Goal: Transaction & Acquisition: Purchase product/service

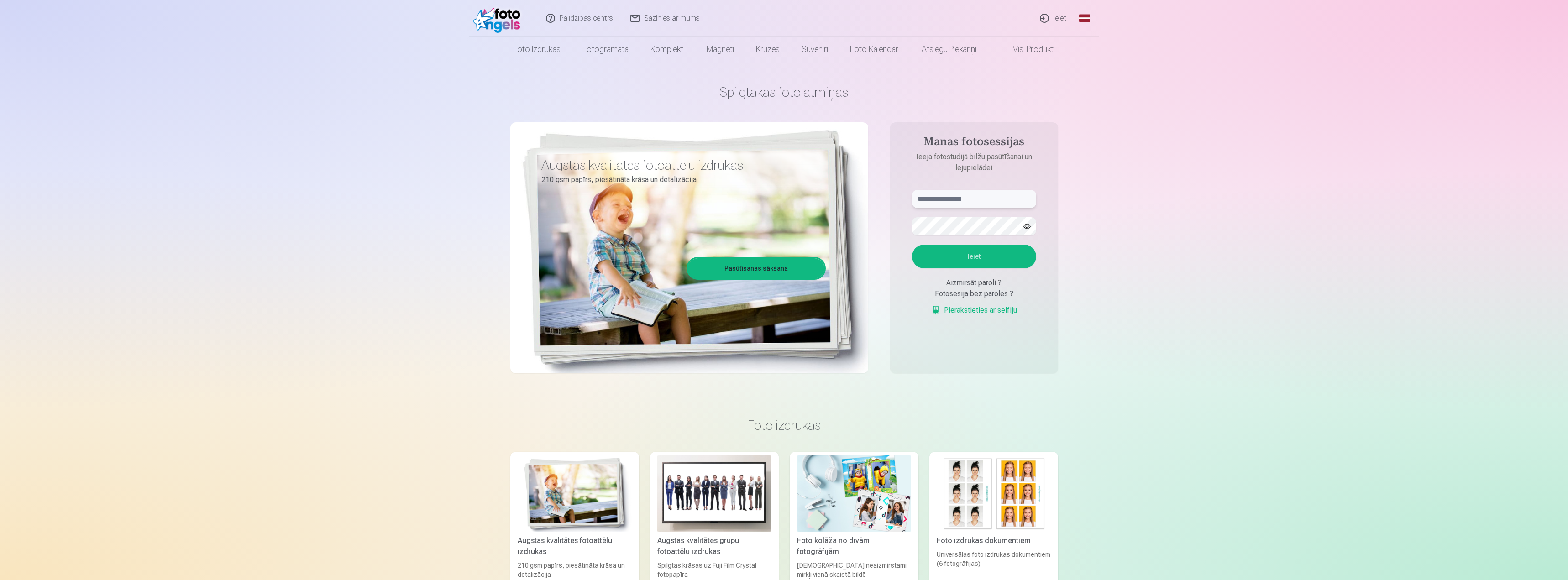
click at [972, 199] on input "text" at bounding box center [974, 198] width 124 height 18
type input "**********"
click at [971, 253] on button "Ieiet" at bounding box center [974, 256] width 124 height 24
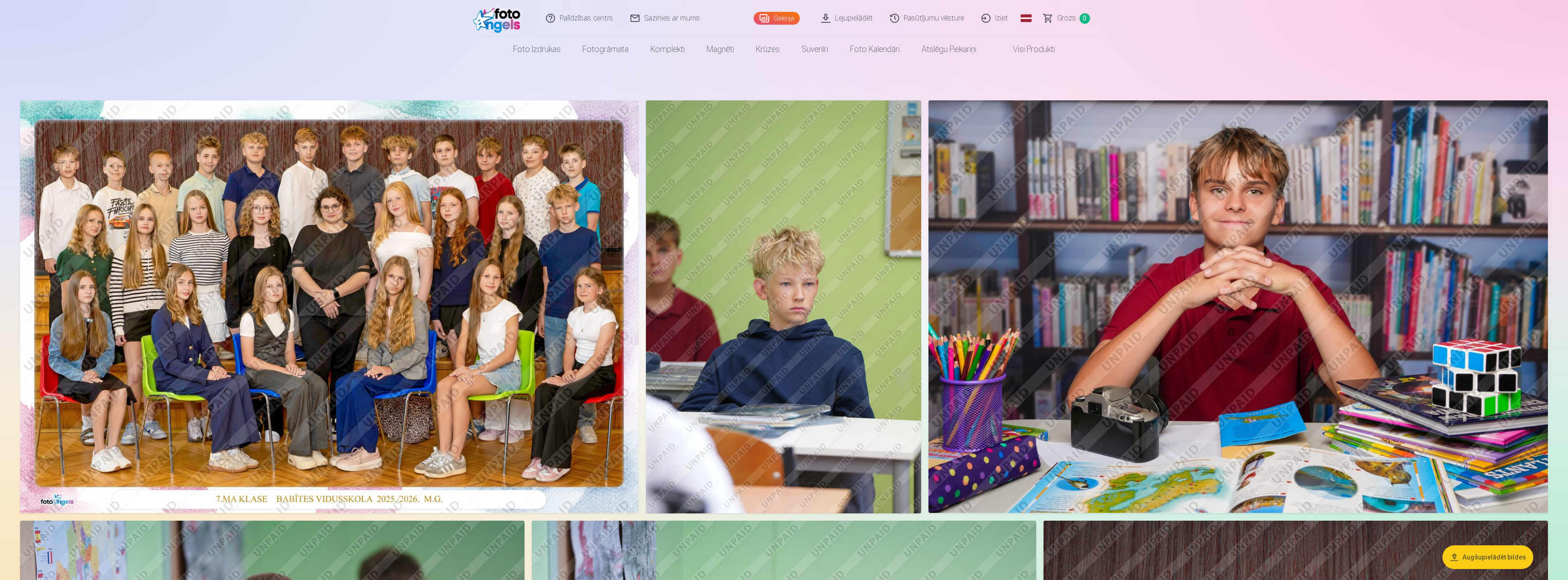
click at [1018, 46] on link "Visi produkti" at bounding box center [1026, 49] width 78 height 25
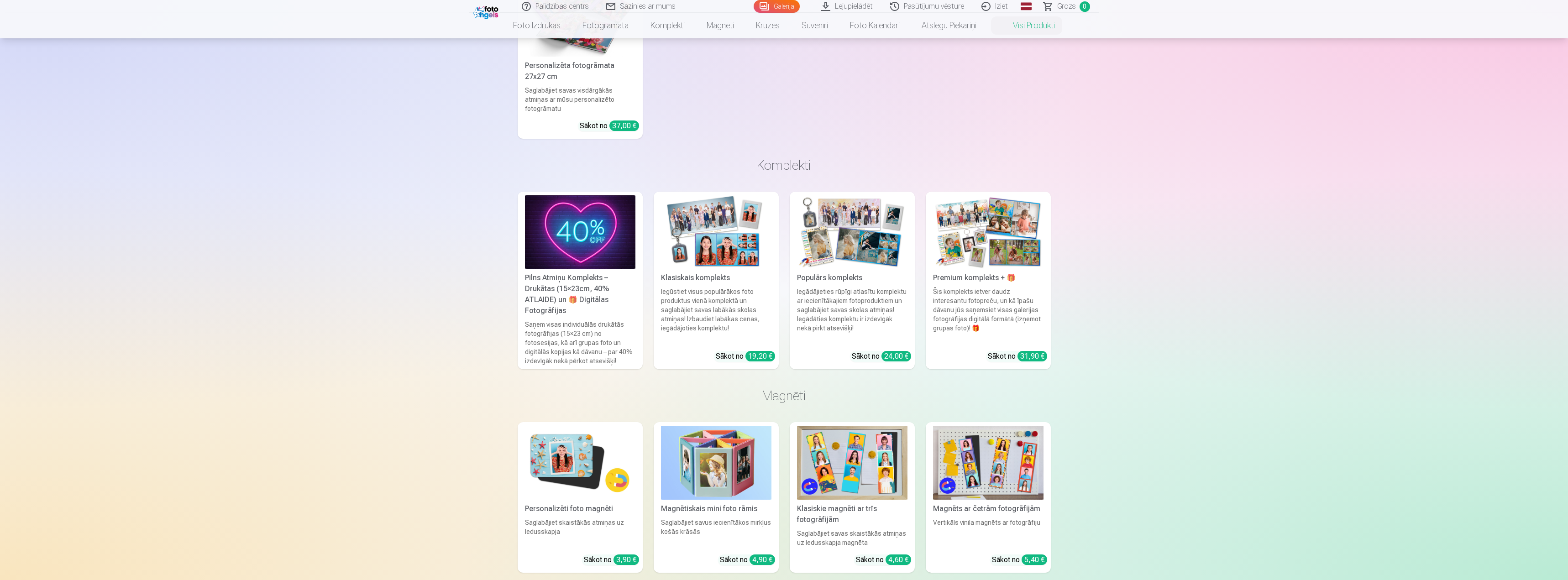
scroll to position [547, 0]
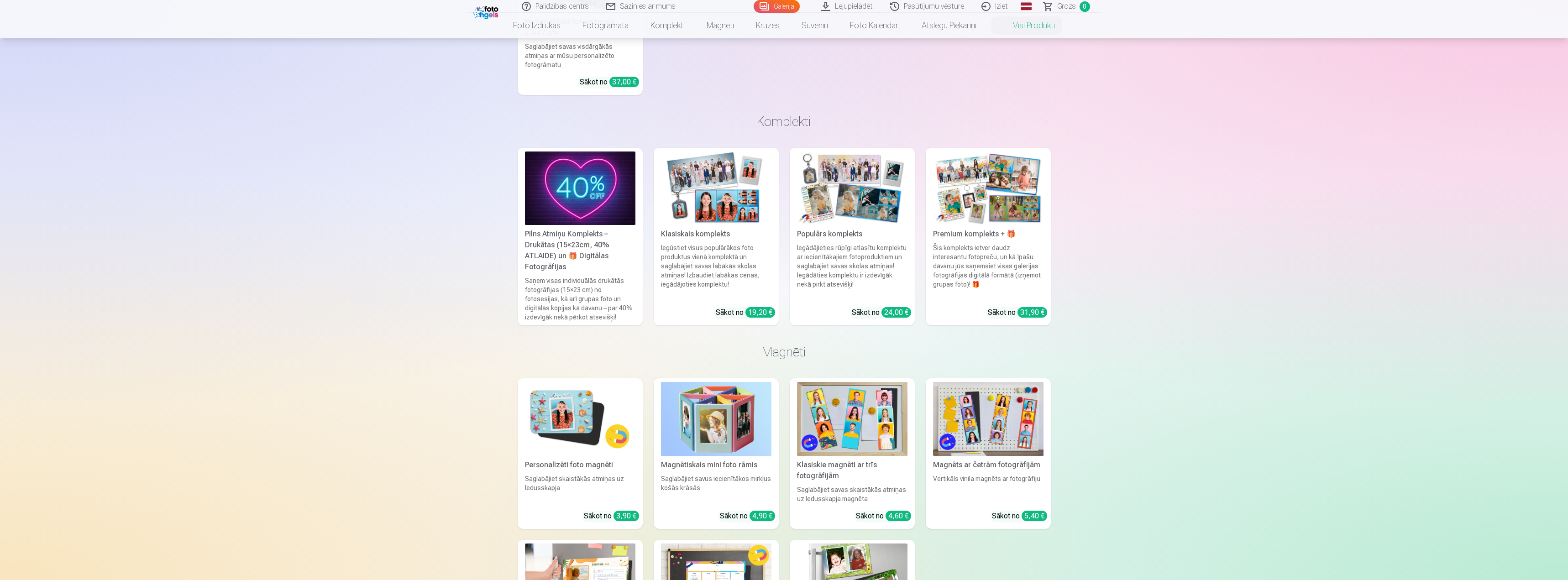
click at [834, 205] on img at bounding box center [853, 188] width 110 height 74
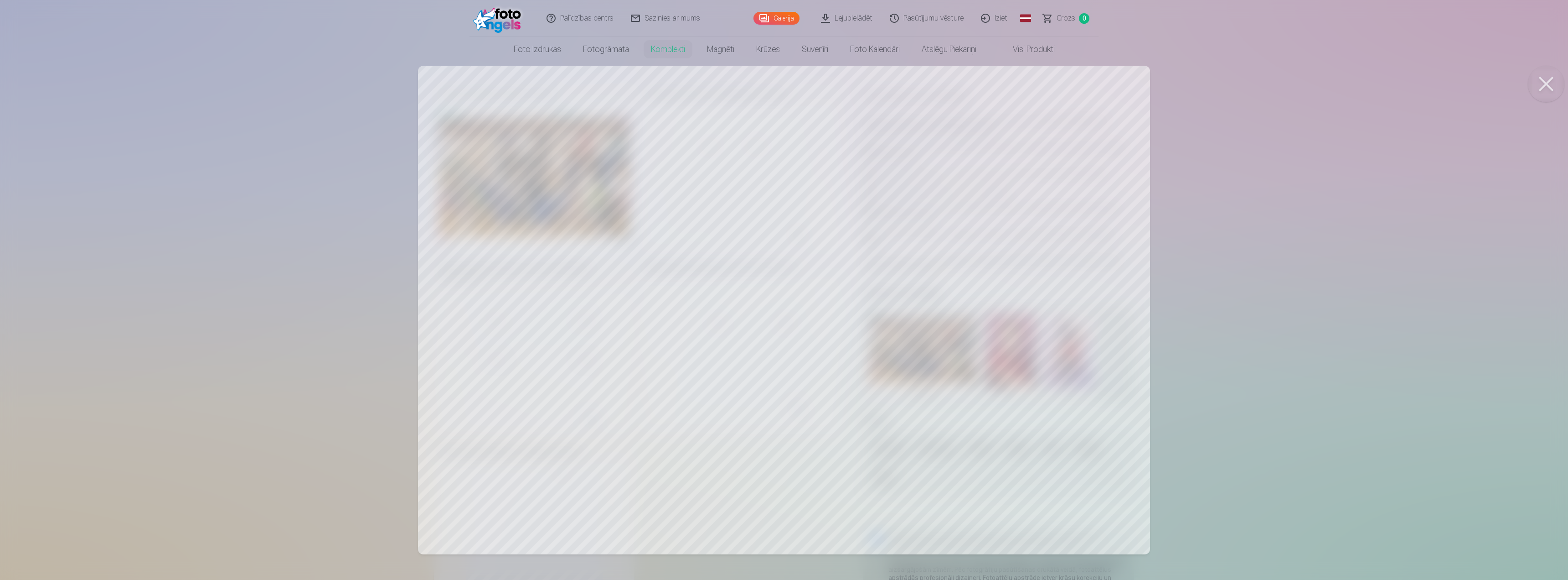
click at [971, 292] on div at bounding box center [784, 290] width 1568 height 580
click at [631, 346] on div at bounding box center [784, 290] width 1568 height 580
drag, startPoint x: 938, startPoint y: 326, endPoint x: 1253, endPoint y: 303, distance: 315.8
click at [1253, 303] on div at bounding box center [784, 290] width 1568 height 580
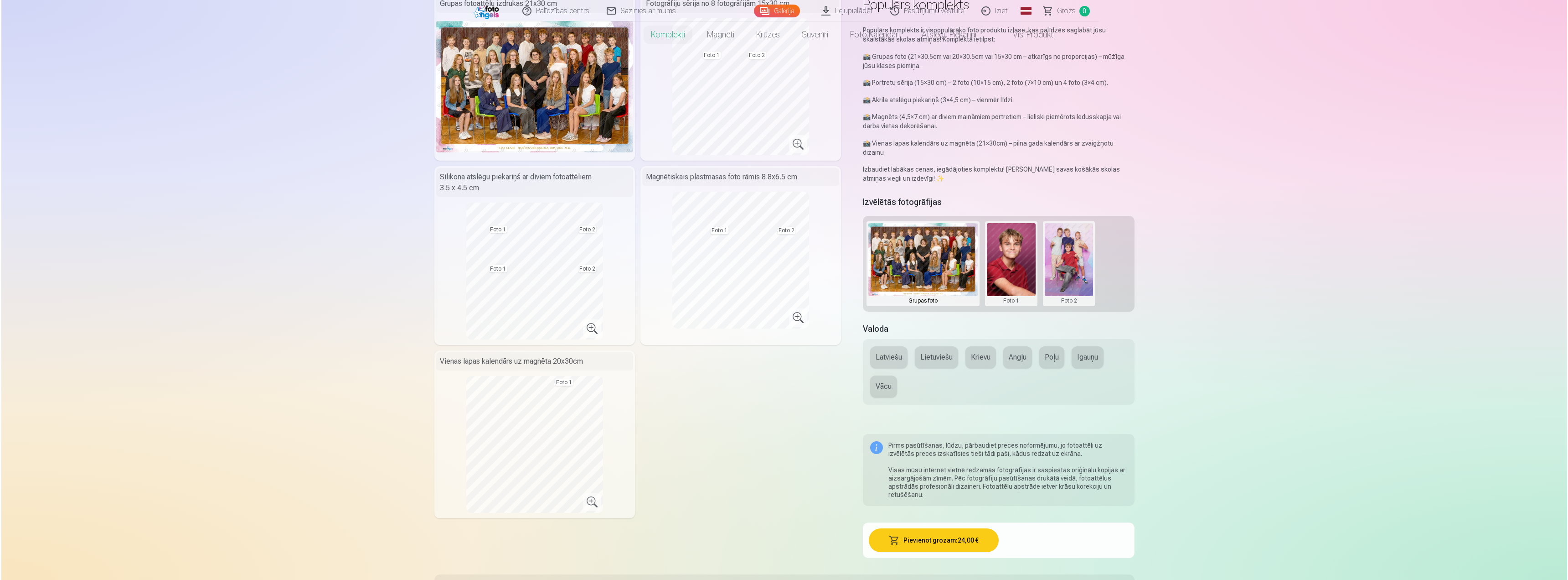
scroll to position [228, 0]
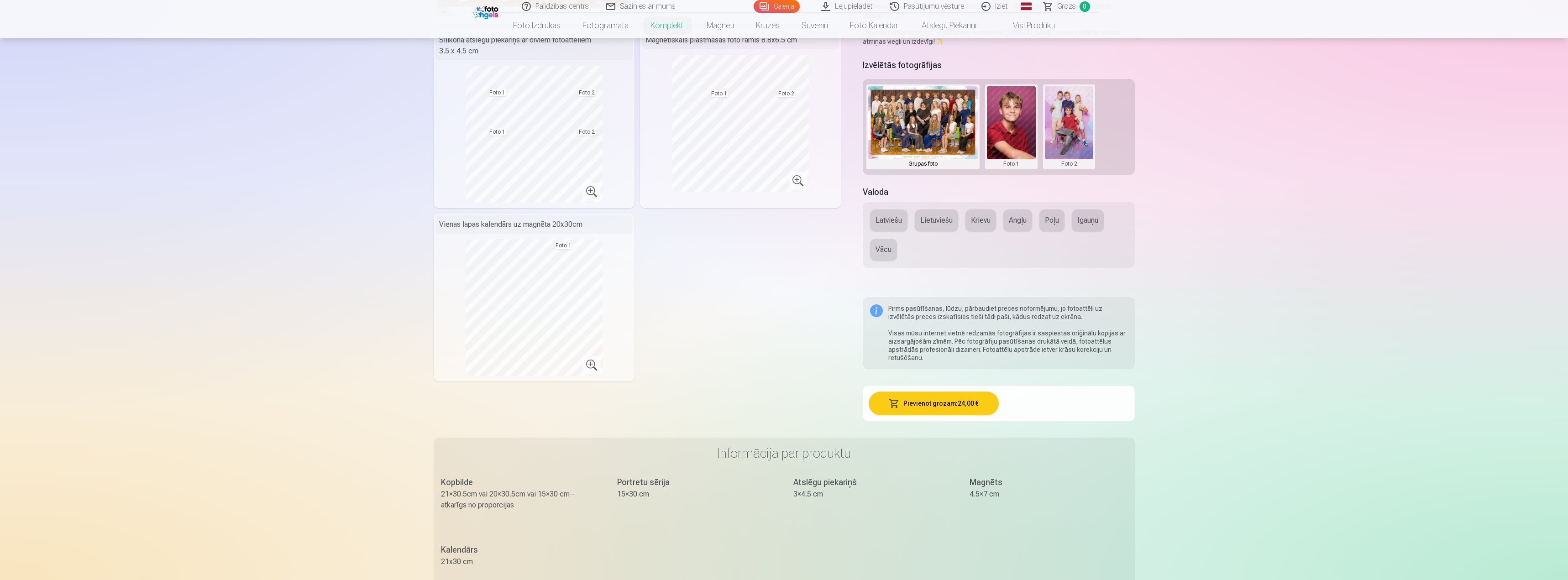
click at [942, 393] on button "Pievienot grozam : 24,00 €" at bounding box center [934, 403] width 130 height 24
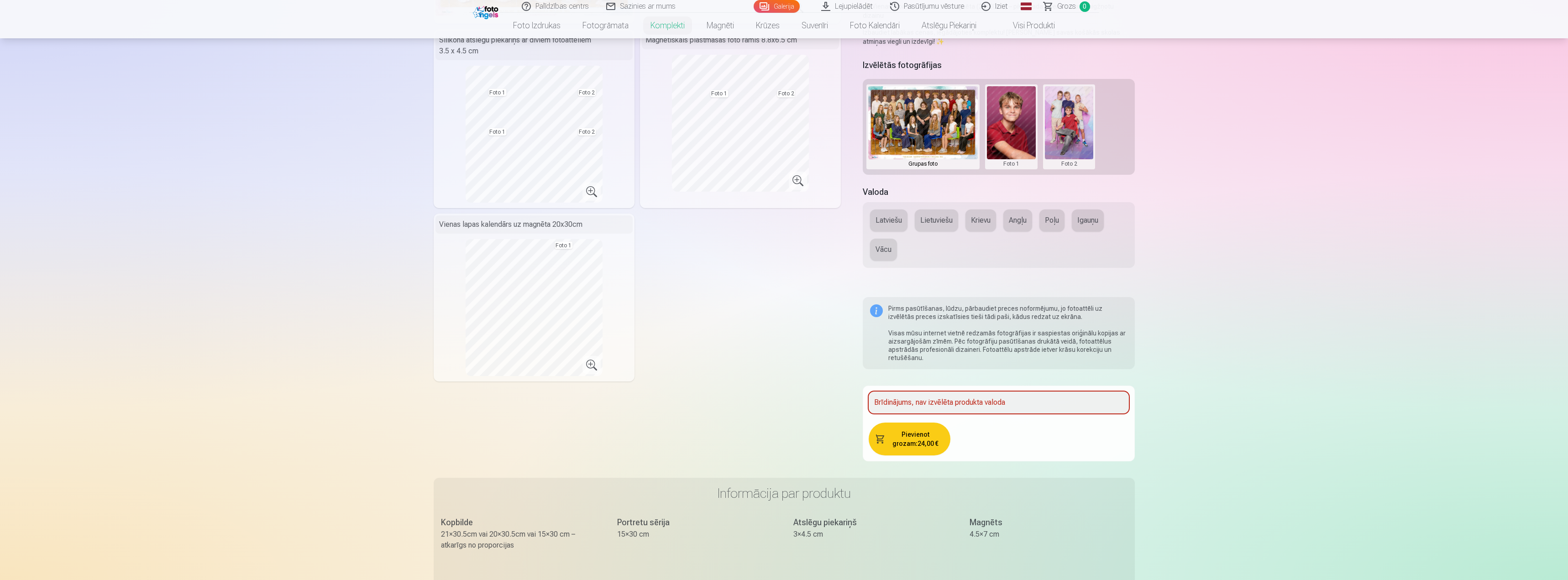
click at [885, 209] on button "Latviešu" at bounding box center [889, 220] width 38 height 22
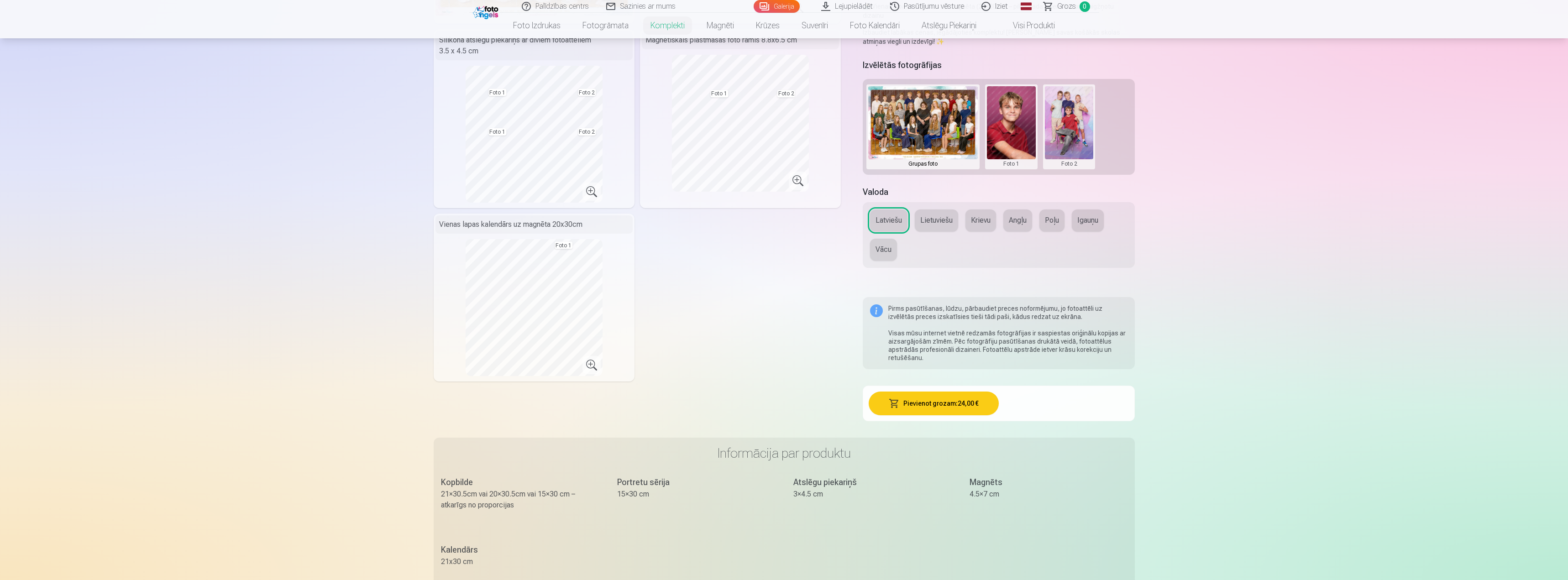
click at [936, 396] on button "Pievienot grozam : 24,00 €" at bounding box center [934, 403] width 130 height 24
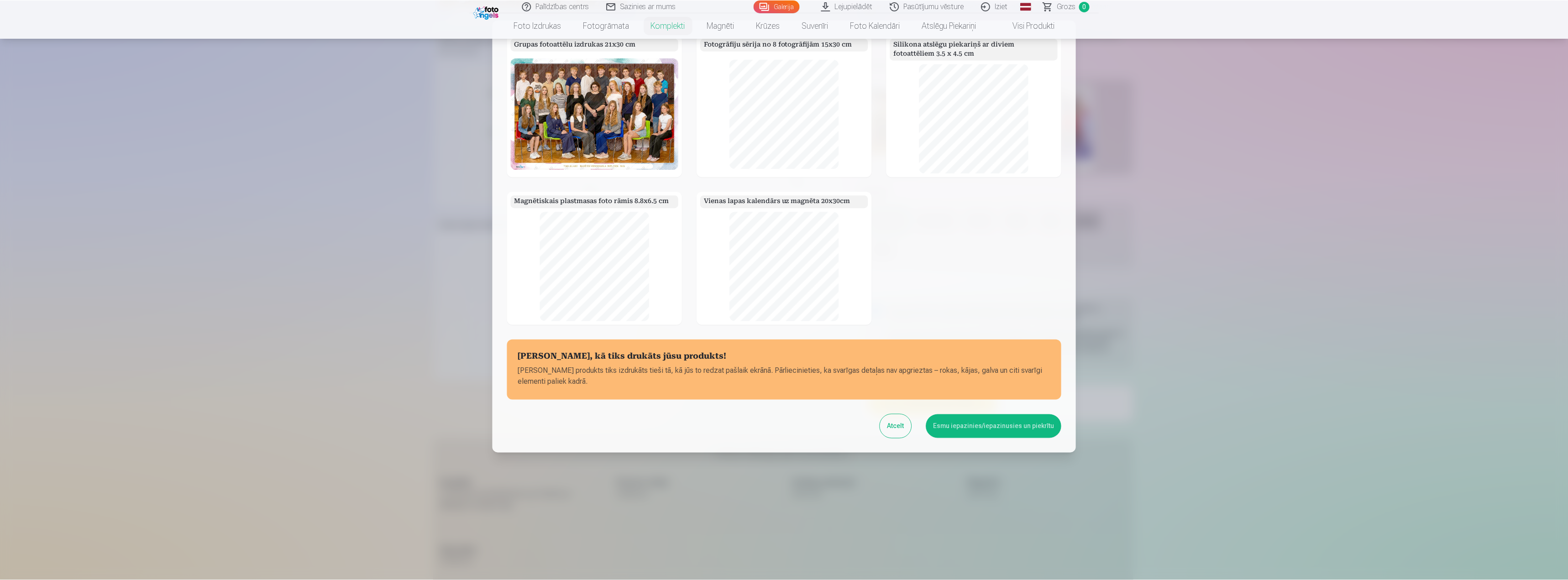
scroll to position [62, 0]
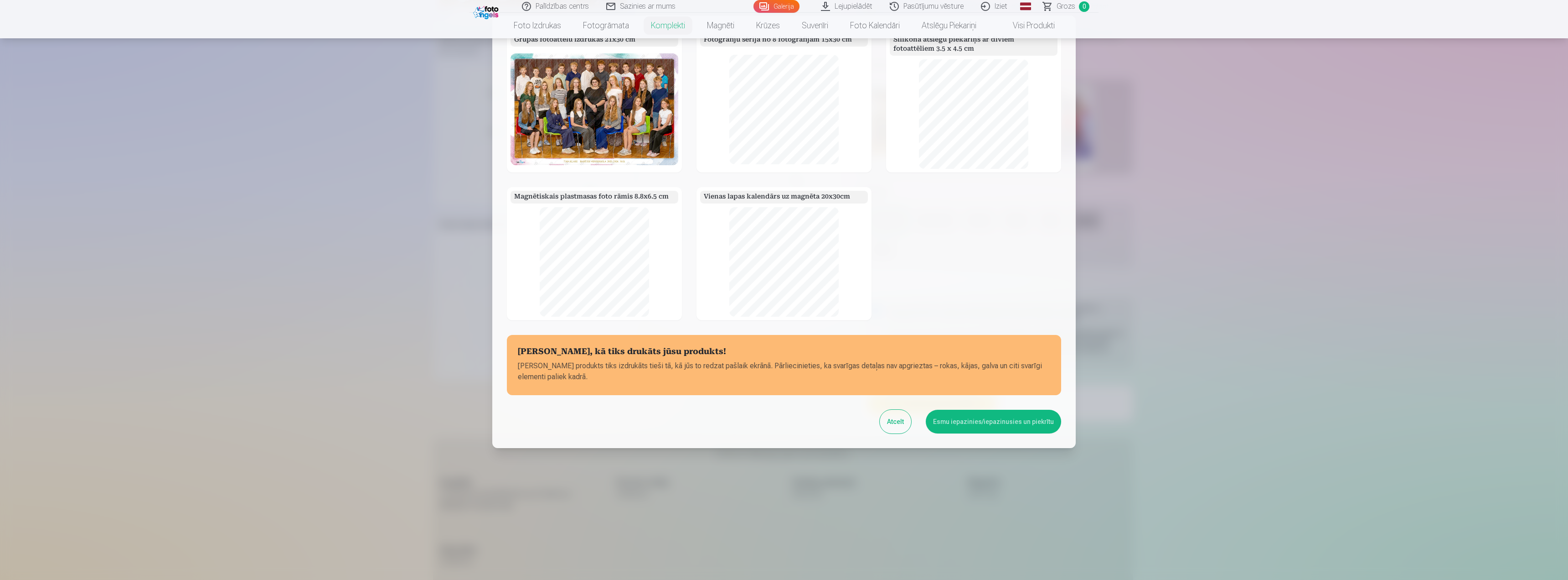
click at [1008, 421] on button "Esmu iepazinies/iepazinusies un piekrītu" at bounding box center [993, 421] width 136 height 24
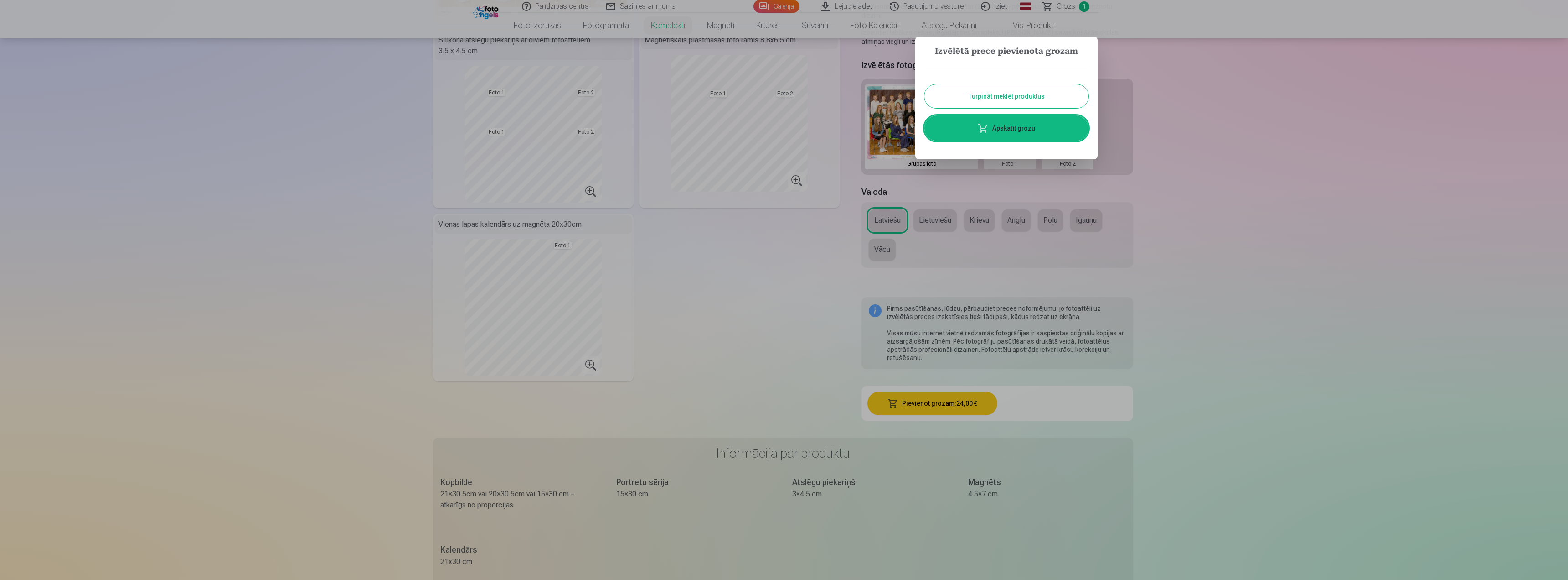
click at [992, 93] on button "Turpināt meklēt produktus" at bounding box center [1006, 96] width 164 height 24
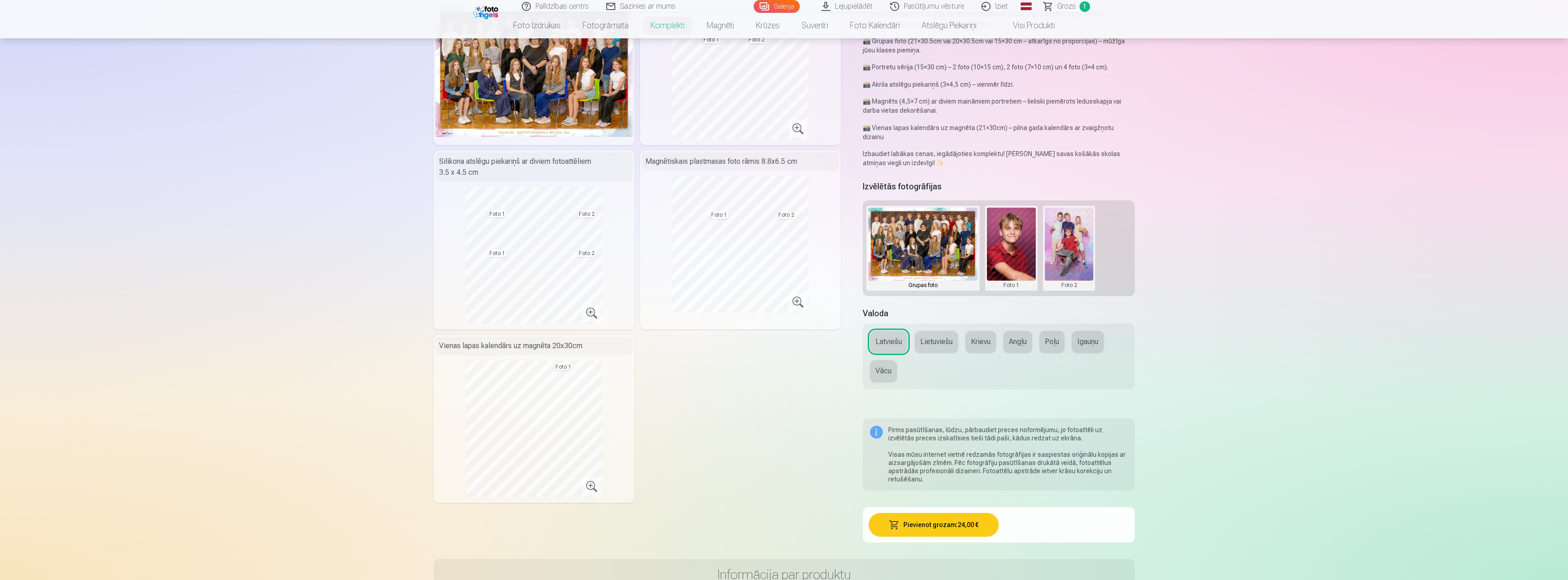
scroll to position [0, 0]
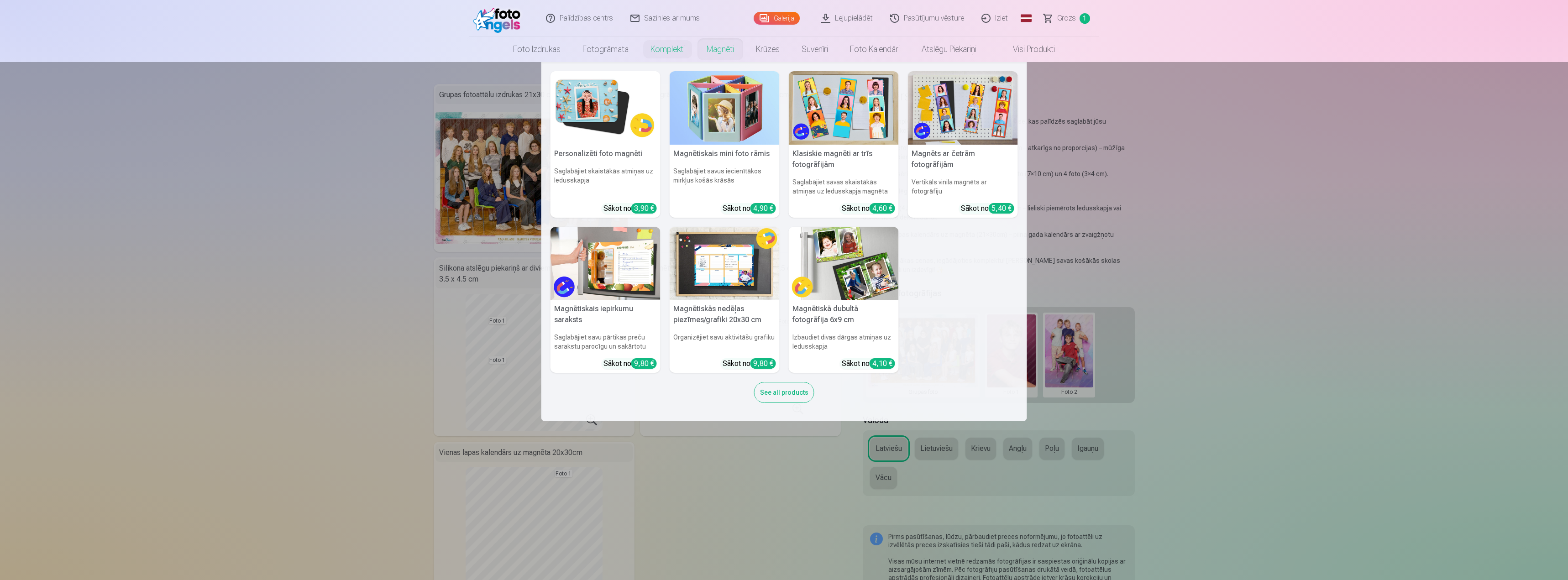
click at [715, 47] on link "Magnēti" at bounding box center [720, 49] width 49 height 25
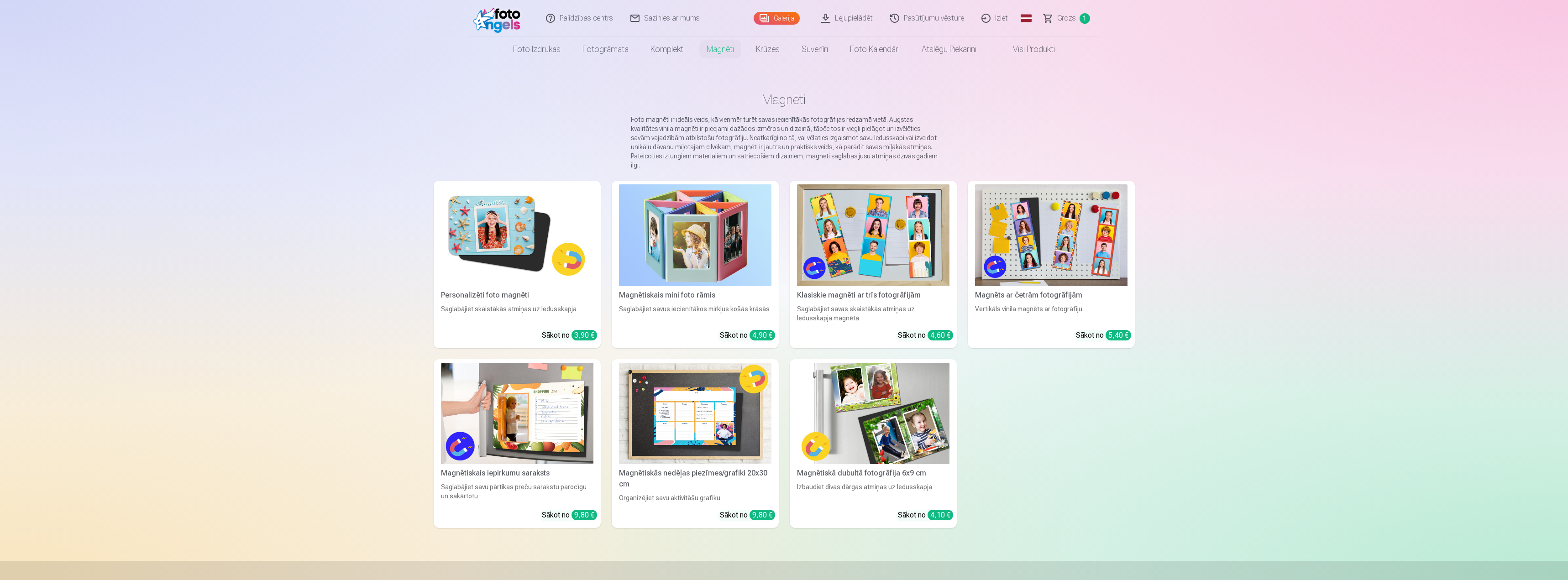
click at [505, 234] on img at bounding box center [518, 234] width 153 height 102
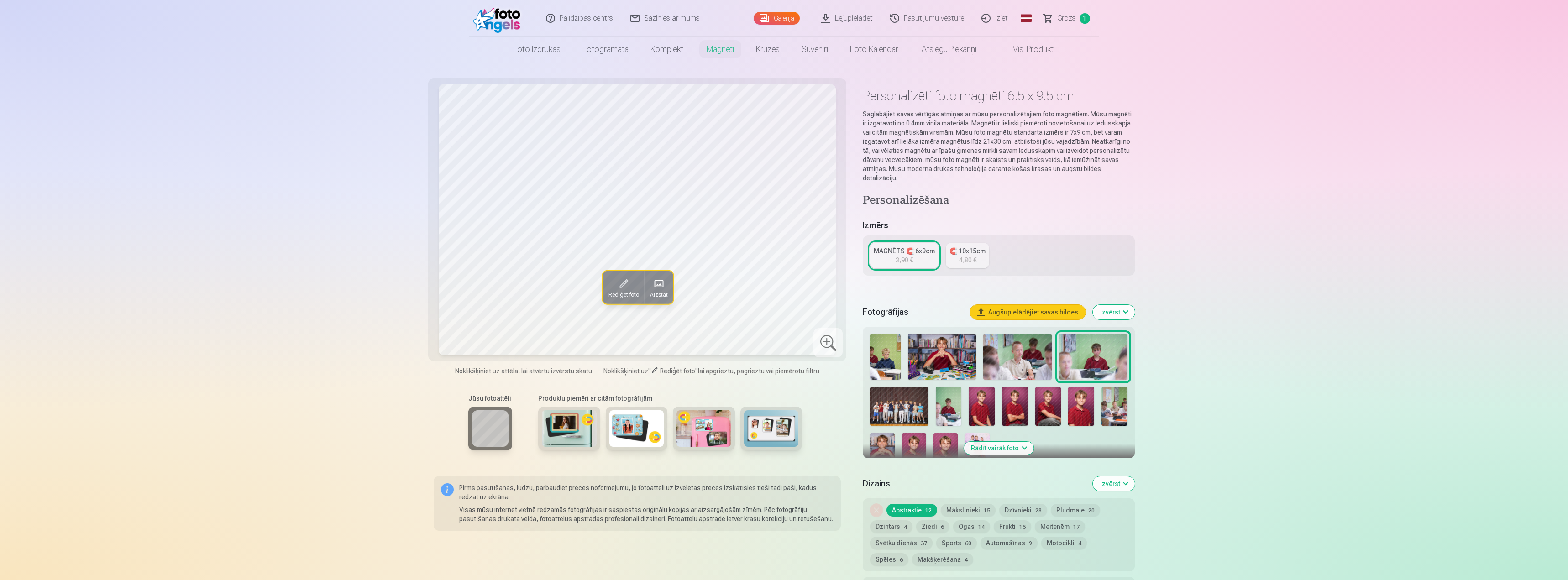
click at [948, 433] on img at bounding box center [945, 451] width 24 height 37
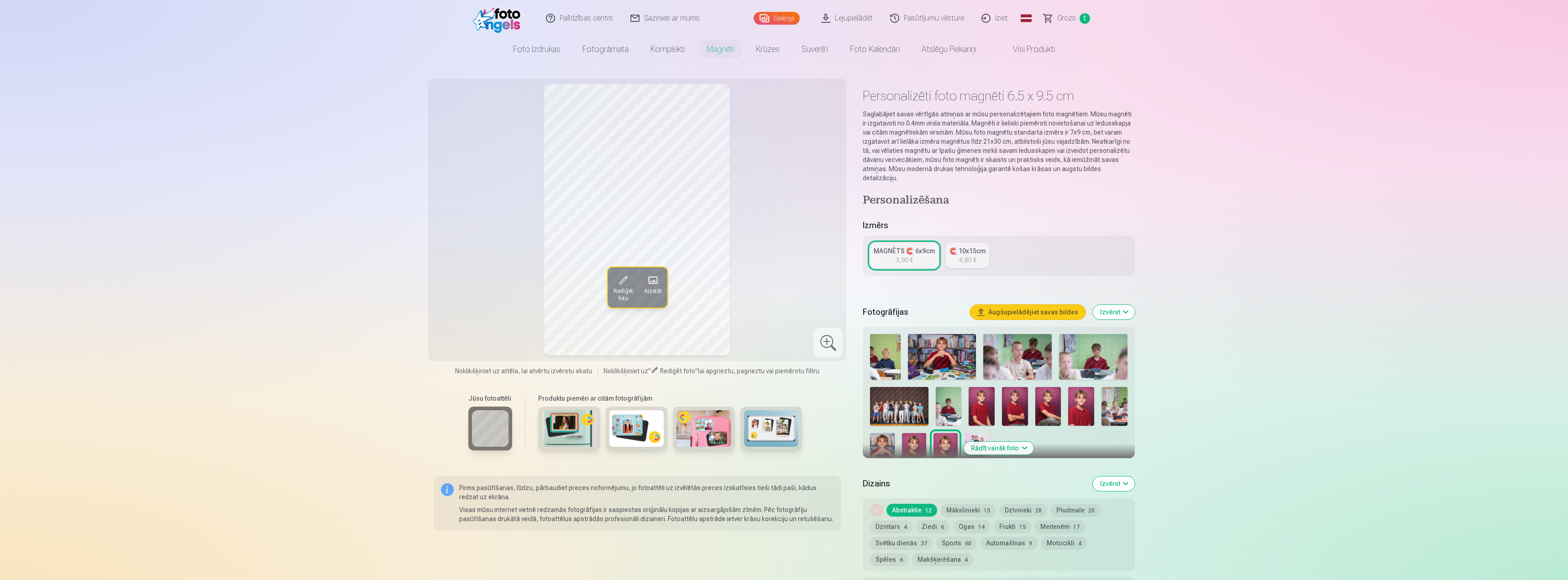
click at [912, 433] on img at bounding box center [914, 451] width 24 height 37
click at [973, 405] on img at bounding box center [981, 406] width 26 height 39
click at [1017, 404] on img at bounding box center [1015, 406] width 26 height 39
click at [1049, 399] on img at bounding box center [1048, 406] width 26 height 39
click at [1080, 399] on img at bounding box center [1081, 406] width 26 height 39
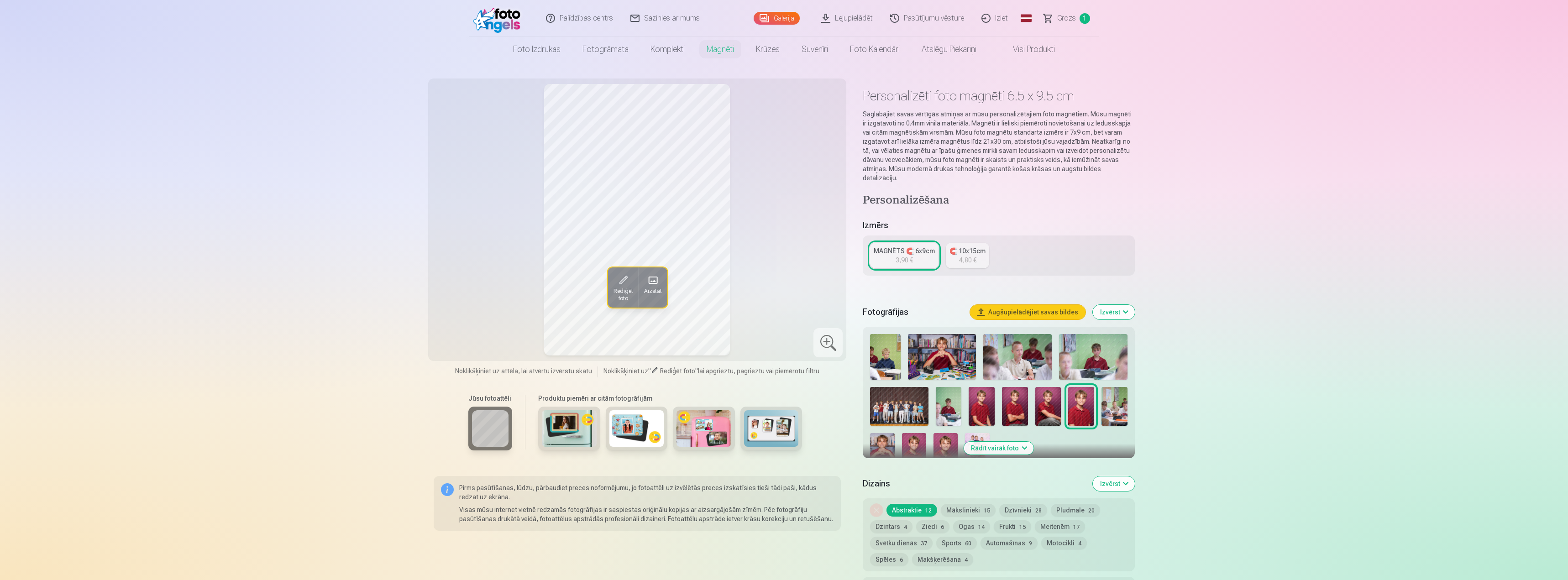
click at [918, 433] on img at bounding box center [914, 451] width 24 height 37
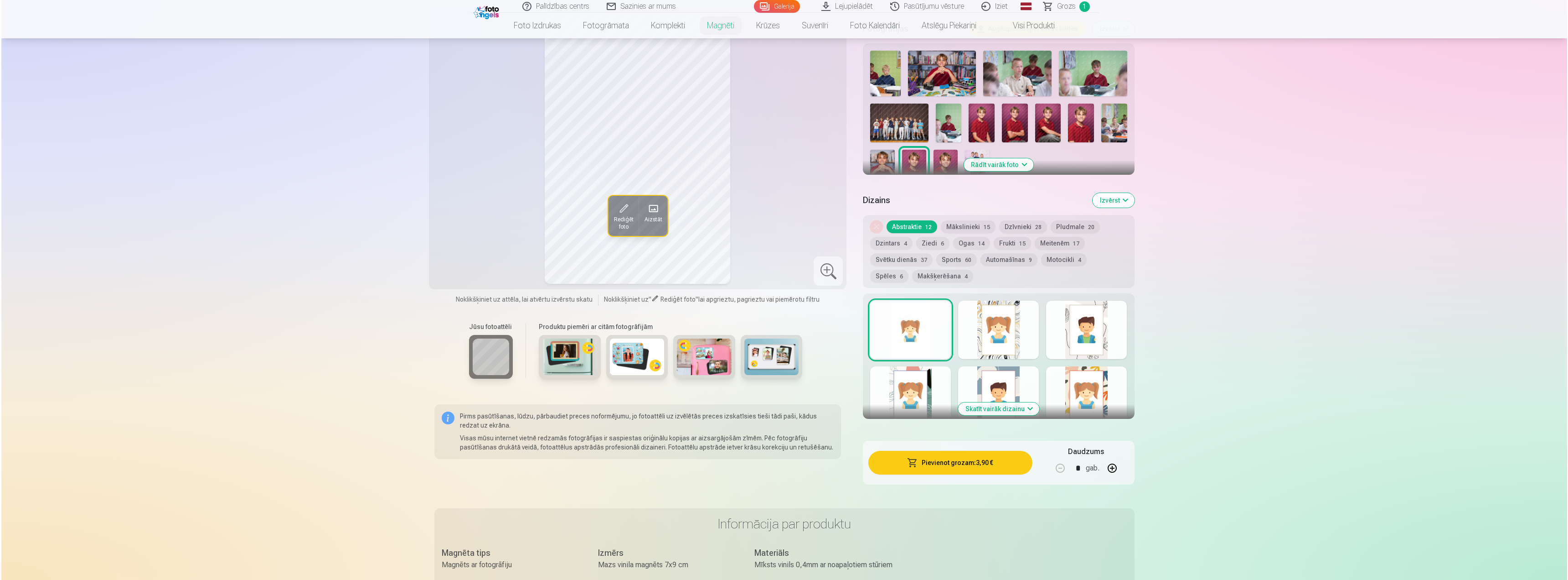
scroll to position [228, 0]
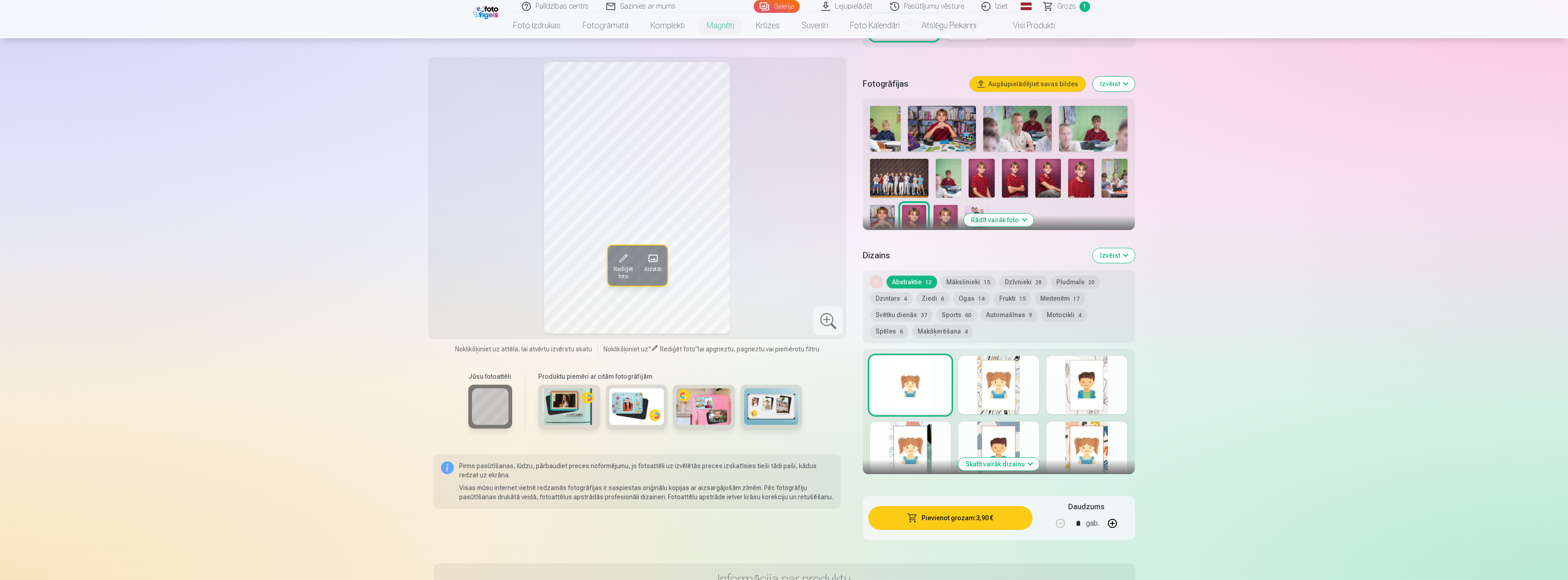
click at [1078, 169] on img at bounding box center [1081, 178] width 26 height 39
click at [1048, 171] on img at bounding box center [1048, 178] width 26 height 39
click at [1017, 173] on img at bounding box center [1015, 178] width 26 height 39
click at [983, 172] on img at bounding box center [981, 178] width 26 height 39
click at [917, 205] on img at bounding box center [914, 224] width 24 height 37
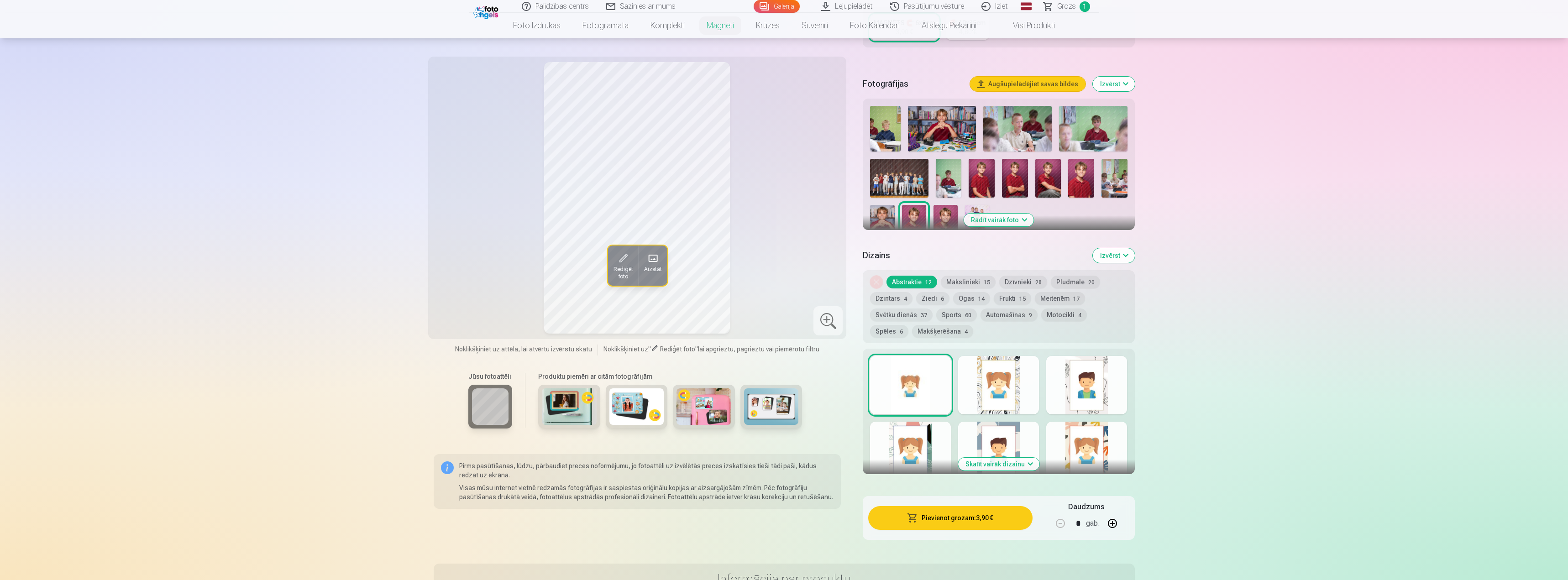
click at [943, 206] on img at bounding box center [945, 224] width 24 height 37
click at [983, 164] on img at bounding box center [981, 178] width 26 height 39
click at [1014, 163] on img at bounding box center [1015, 178] width 26 height 39
click at [1037, 164] on img at bounding box center [1048, 178] width 26 height 39
click at [1075, 167] on img at bounding box center [1081, 178] width 26 height 39
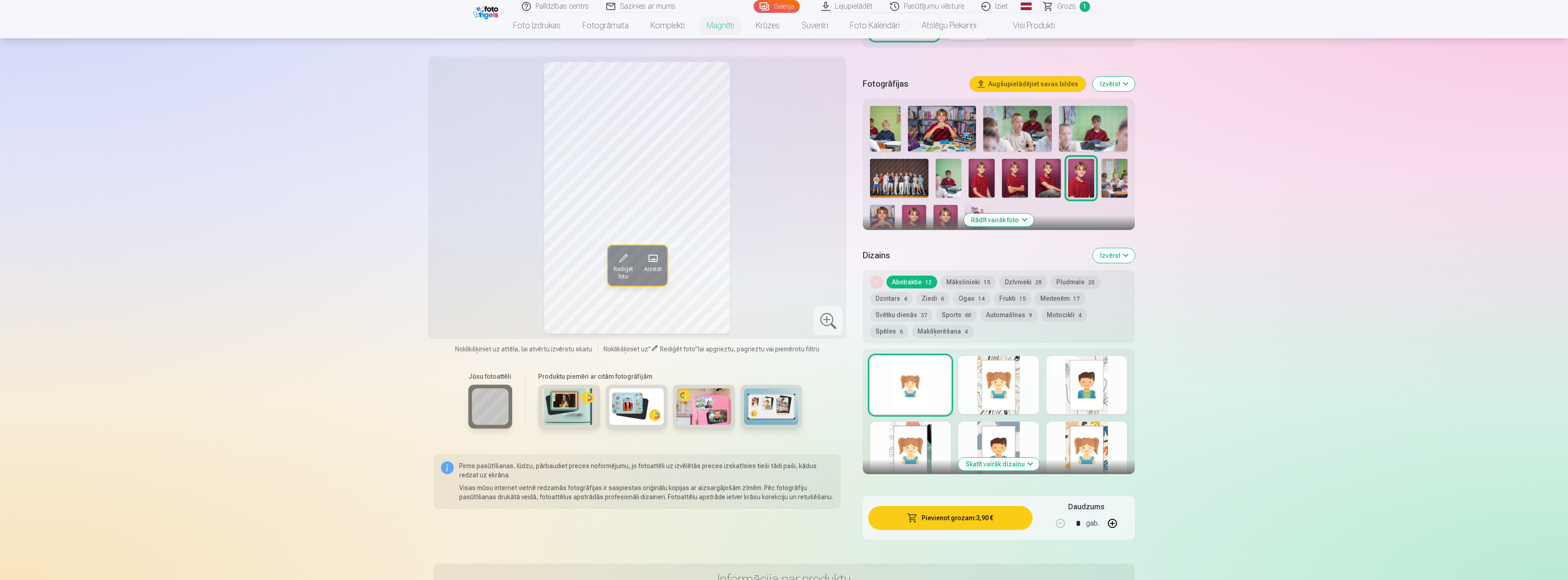
click at [942, 507] on button "Pievienot grozam : 3,90 €" at bounding box center [950, 517] width 164 height 24
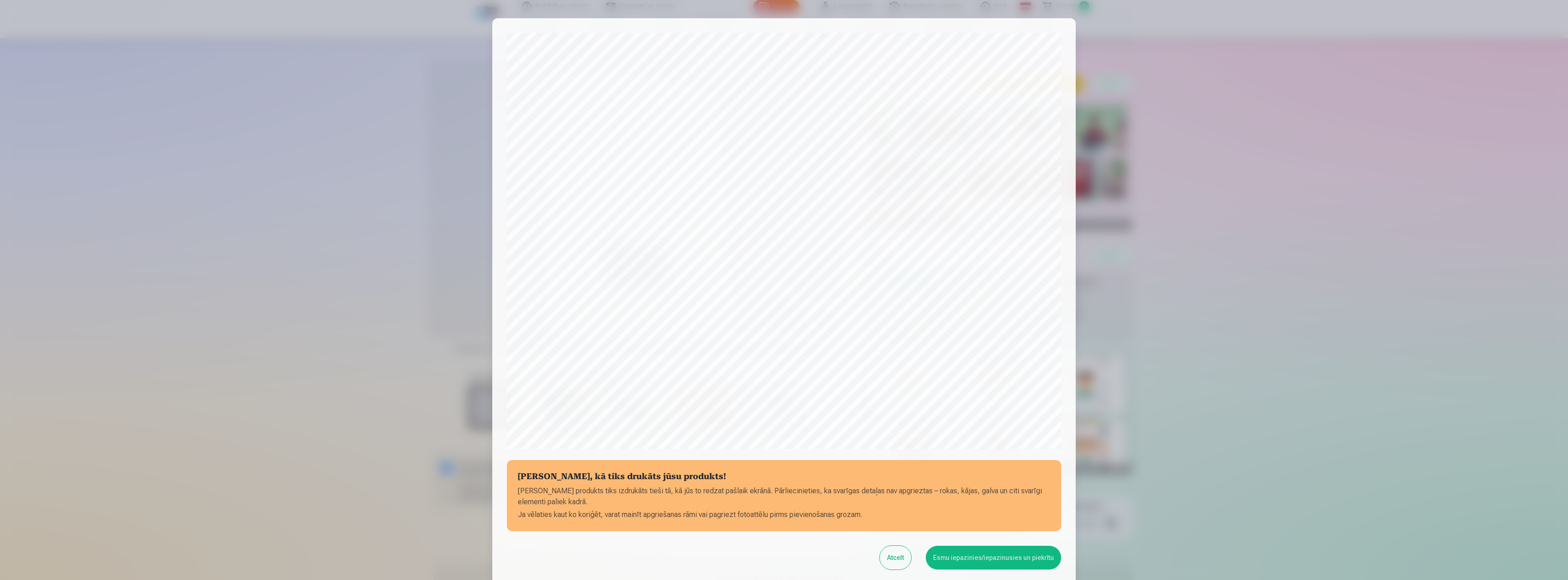
scroll to position [77, 0]
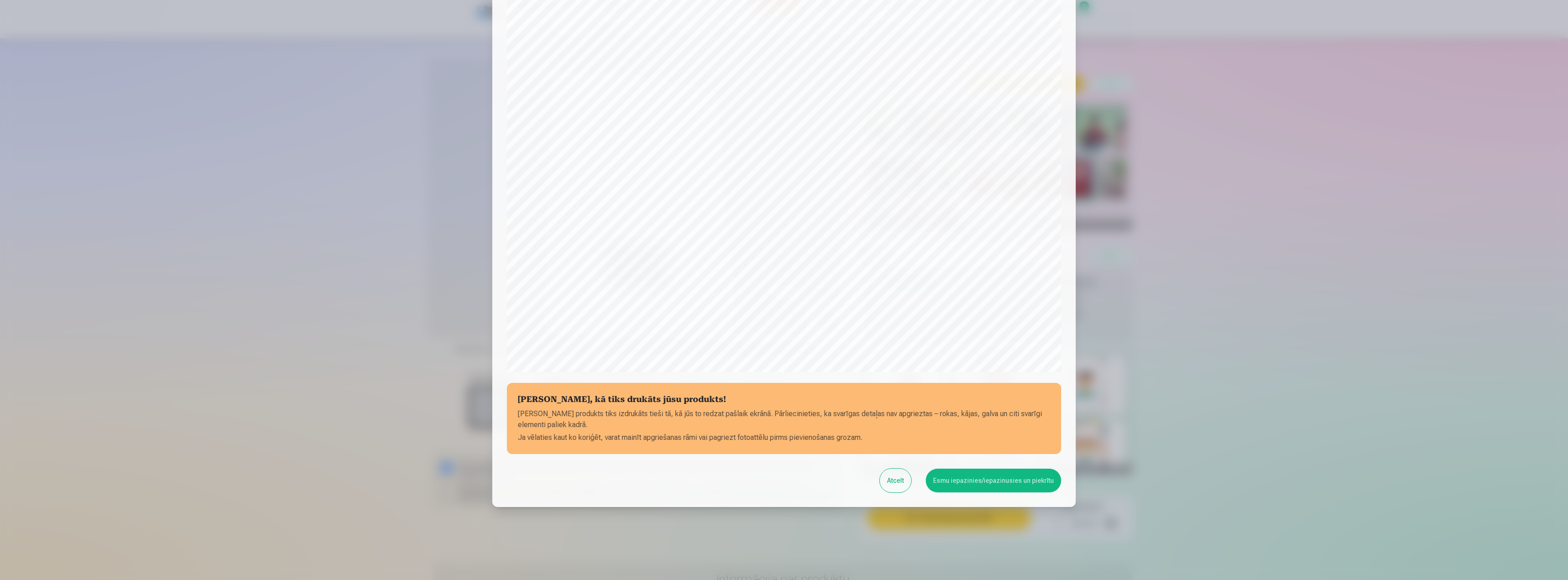
click at [971, 480] on button "Esmu iepazinies/iepazinusies un piekrītu" at bounding box center [993, 480] width 136 height 24
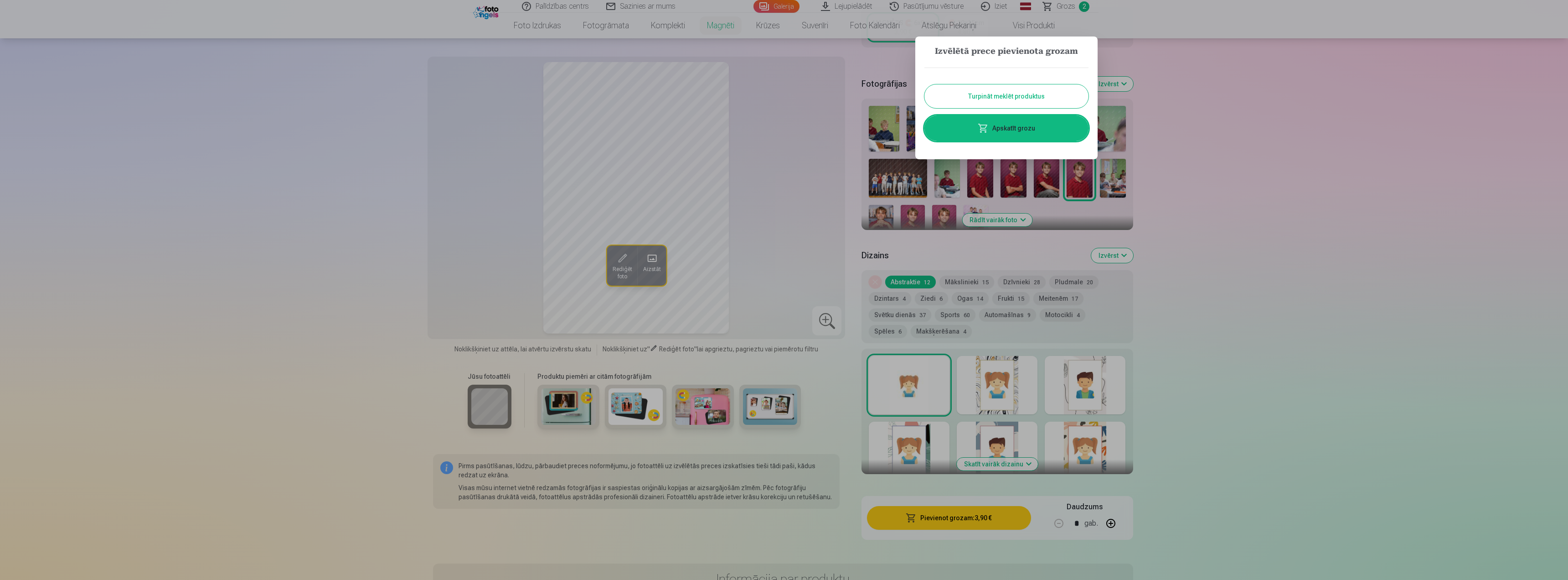
click at [1012, 93] on button "Turpināt meklēt produktus" at bounding box center [1006, 96] width 164 height 24
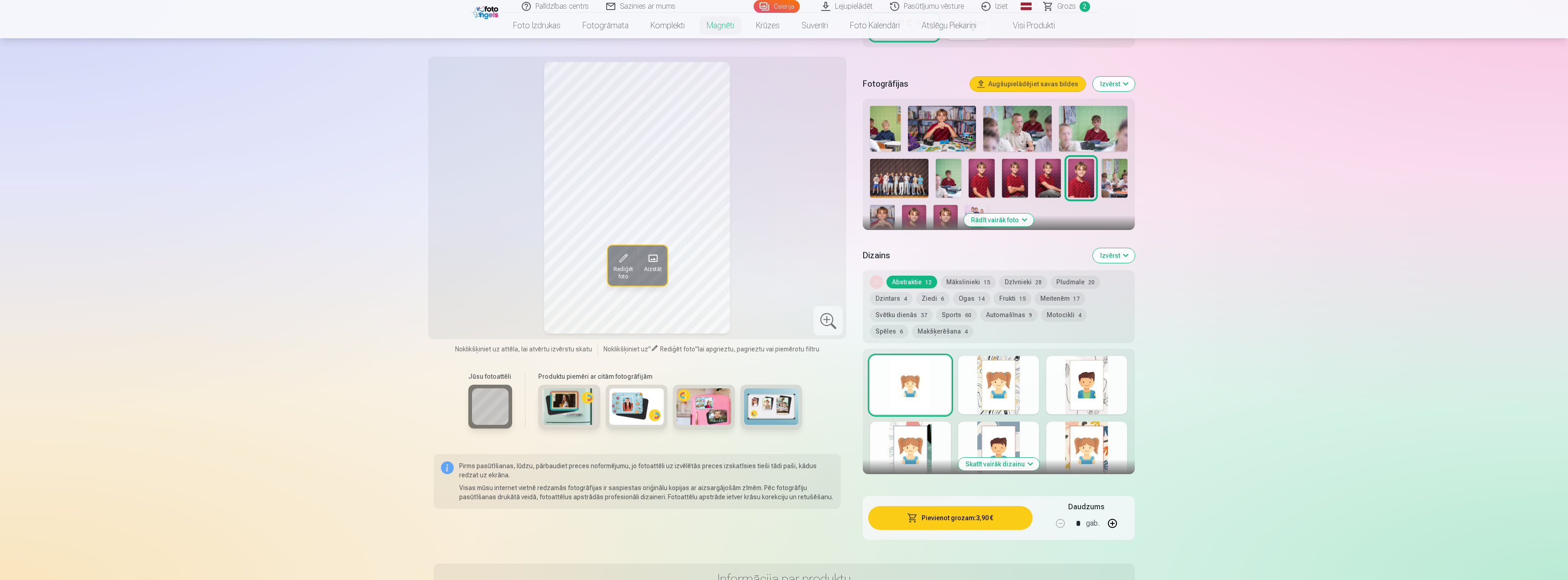
click at [1047, 166] on img at bounding box center [1048, 178] width 26 height 39
click at [974, 512] on button "Pievienot grozam : 3,90 €" at bounding box center [950, 517] width 164 height 24
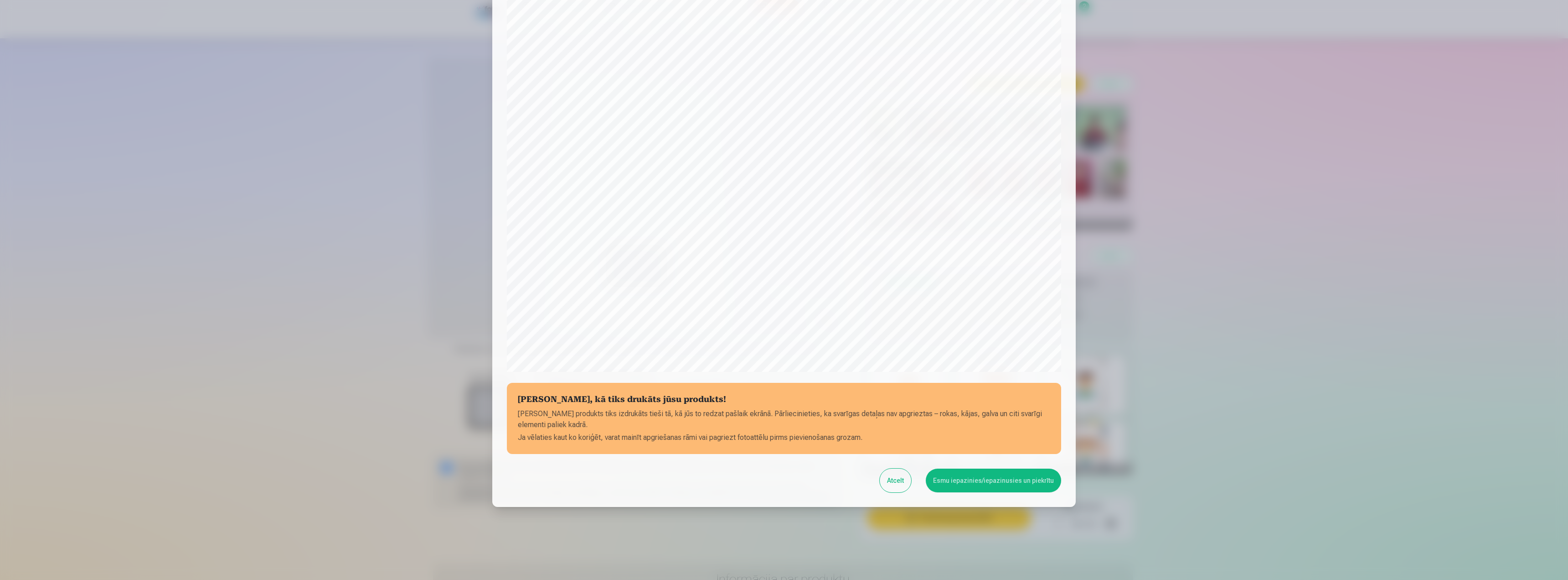
click at [986, 478] on button "Esmu iepazinies/iepazinusies un piekrītu" at bounding box center [993, 480] width 136 height 24
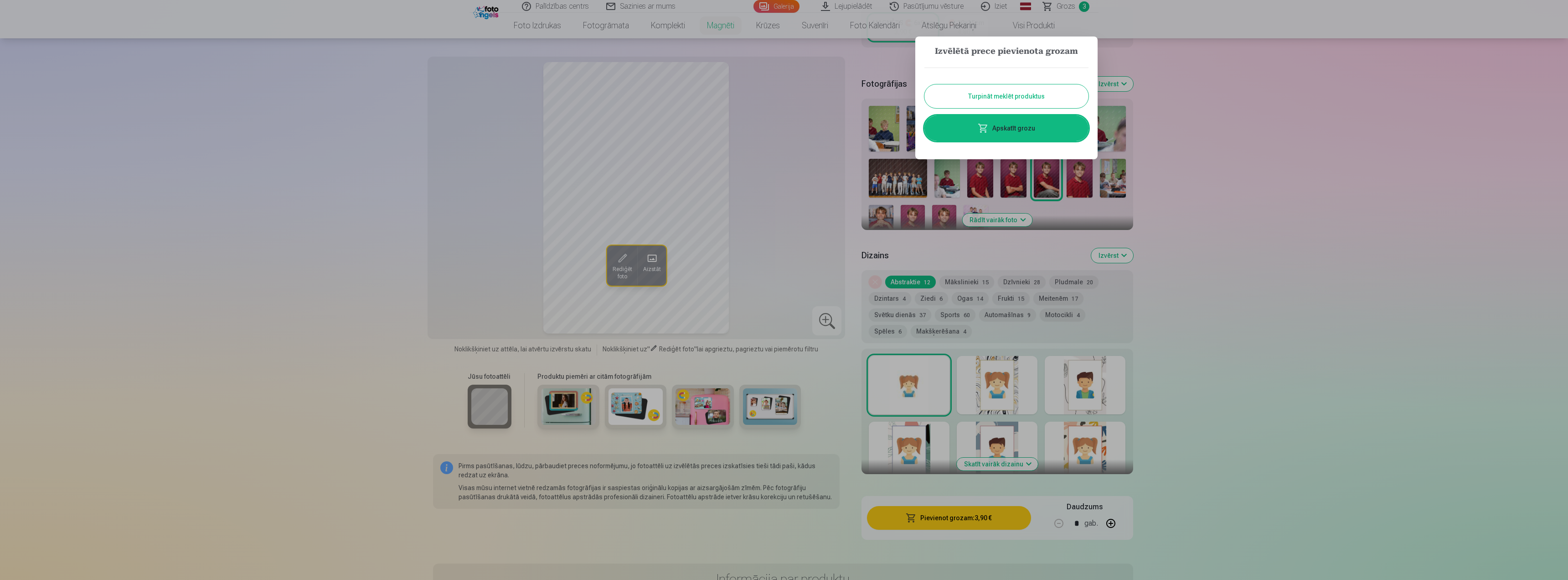
click at [988, 95] on button "Turpināt meklēt produktus" at bounding box center [1006, 96] width 164 height 24
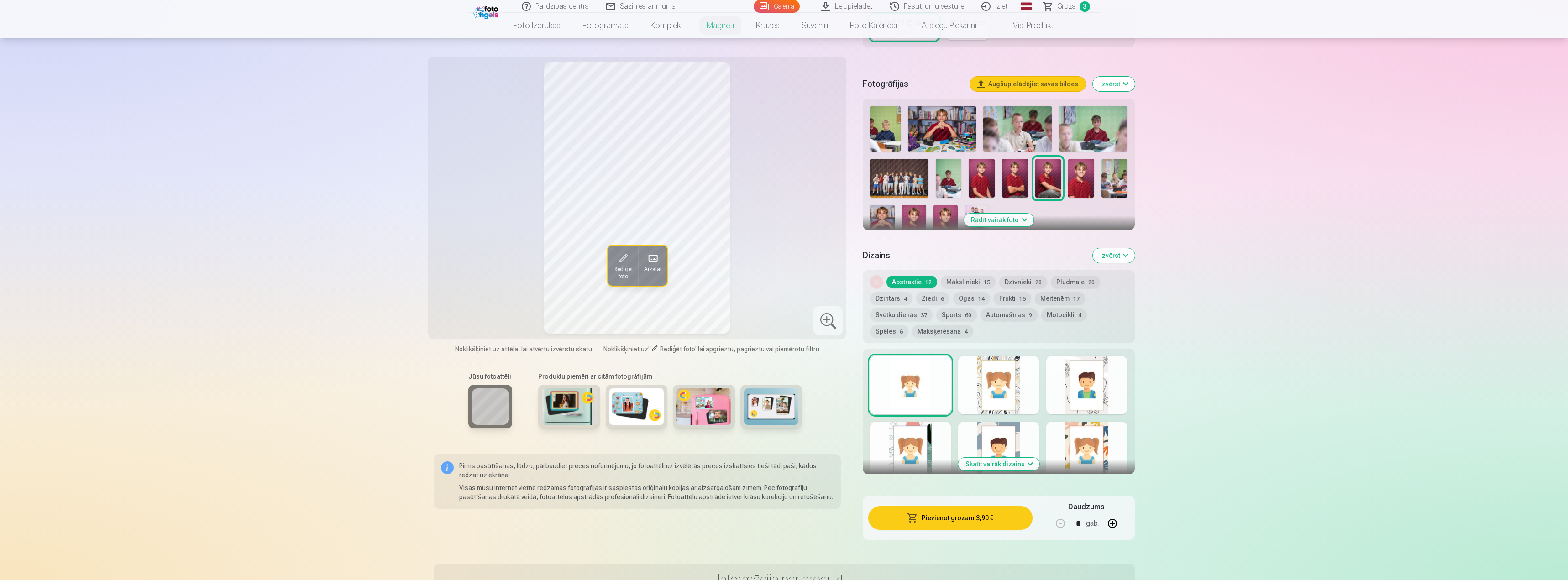
click at [985, 168] on img at bounding box center [981, 178] width 26 height 39
click at [1016, 165] on img at bounding box center [1015, 178] width 26 height 39
click at [909, 205] on img at bounding box center [914, 224] width 24 height 37
click at [944, 205] on img at bounding box center [945, 224] width 24 height 37
click at [958, 508] on button "Pievienot grozam : 3,90 €" at bounding box center [950, 517] width 164 height 24
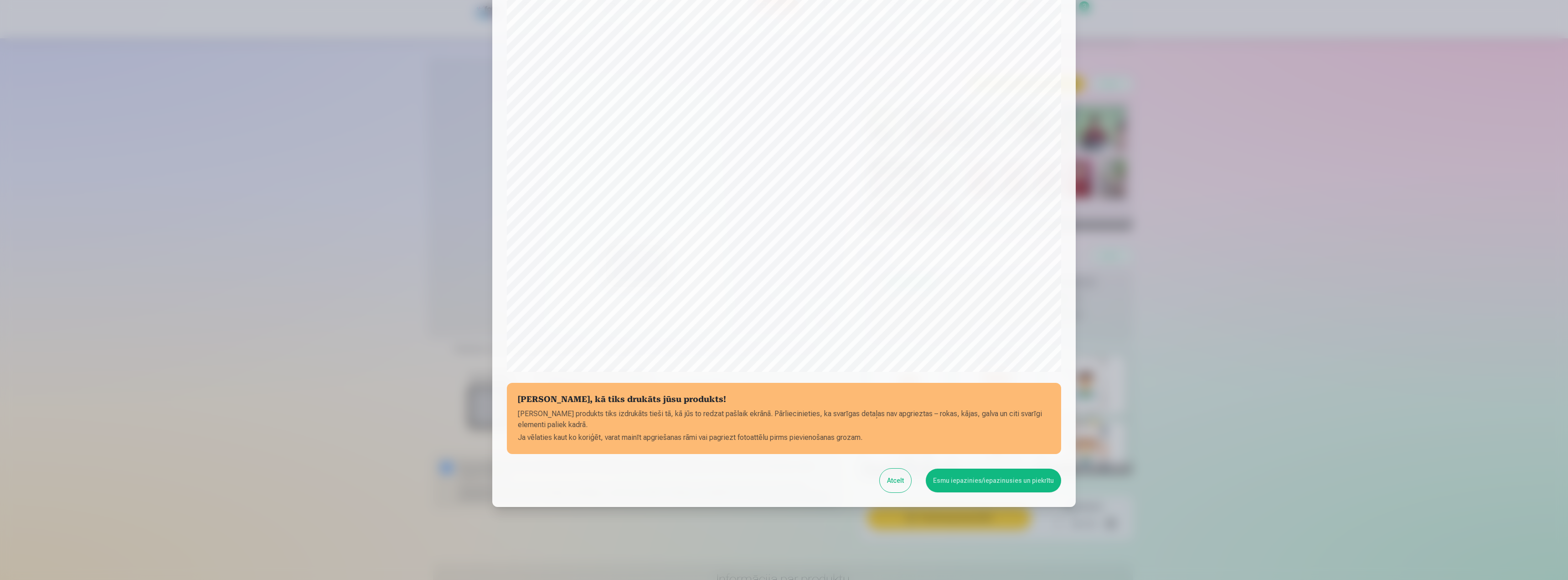
click at [969, 481] on button "Esmu iepazinies/iepazinusies un piekrītu" at bounding box center [993, 480] width 136 height 24
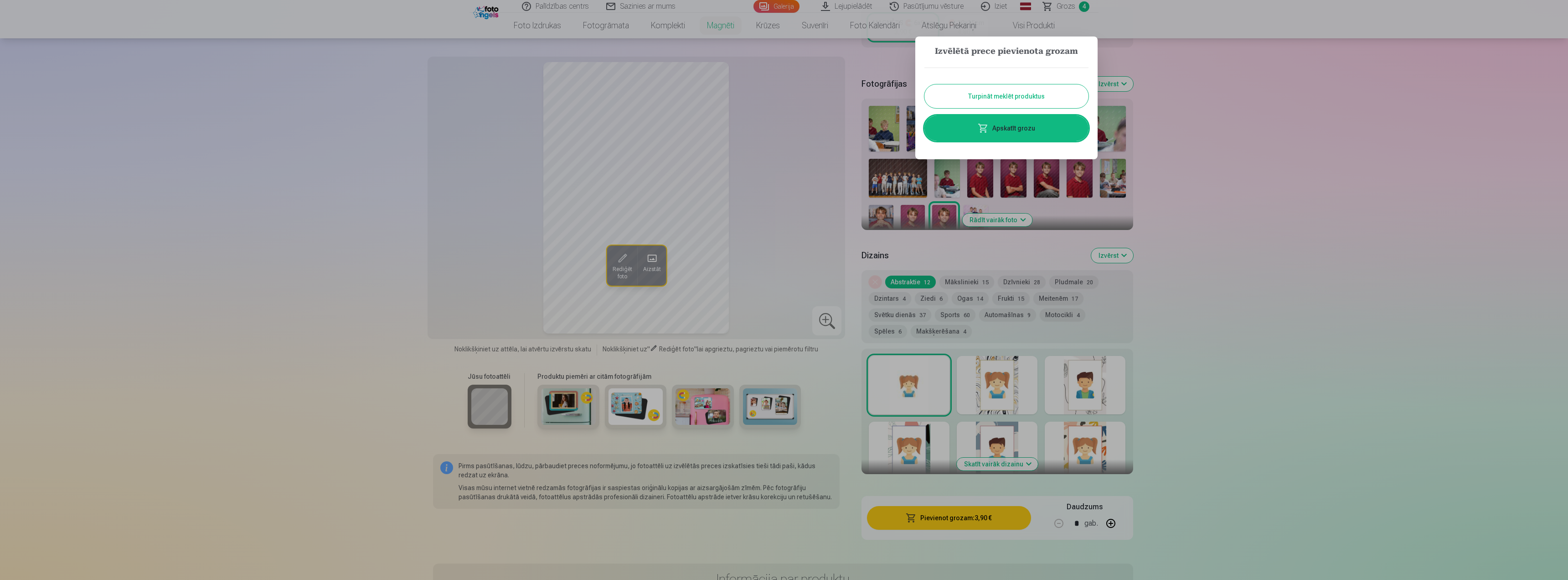
drag, startPoint x: 986, startPoint y: 94, endPoint x: 1007, endPoint y: 102, distance: 22.5
click at [986, 94] on button "Turpināt meklēt produktus" at bounding box center [1006, 96] width 164 height 24
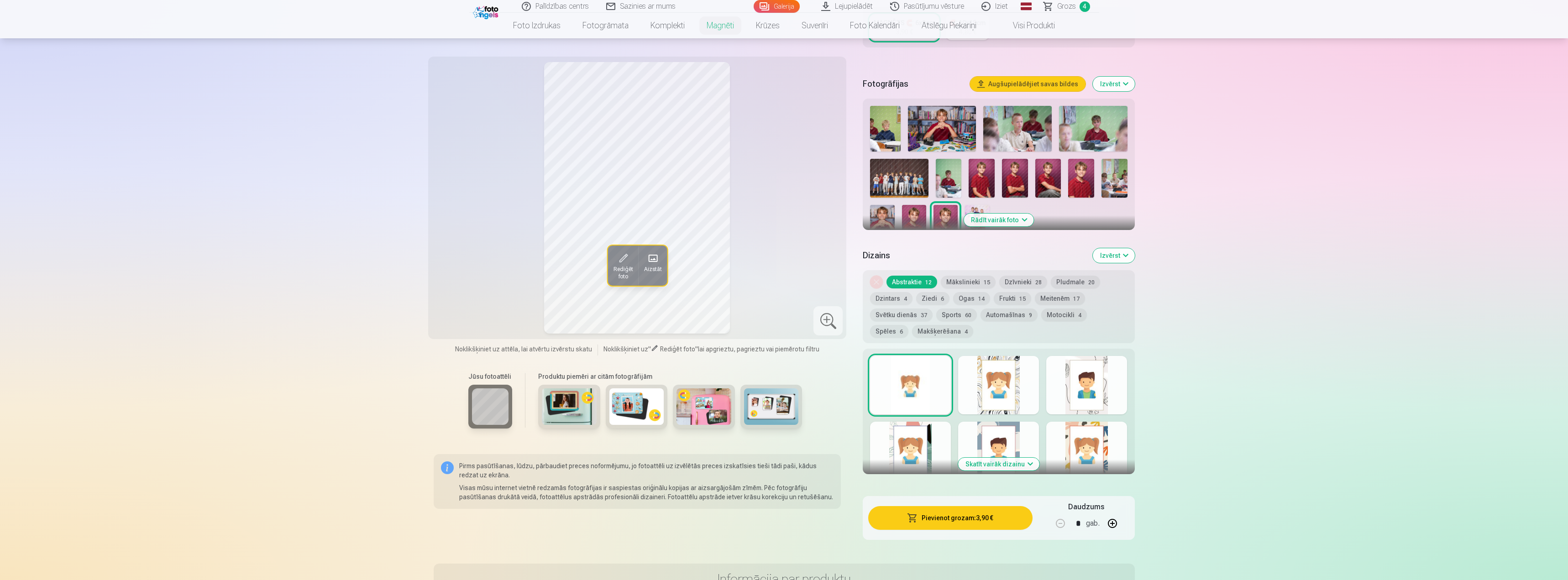
click at [913, 205] on img at bounding box center [914, 224] width 24 height 37
click at [974, 511] on button "Pievienot grozam : 3,90 €" at bounding box center [950, 517] width 164 height 24
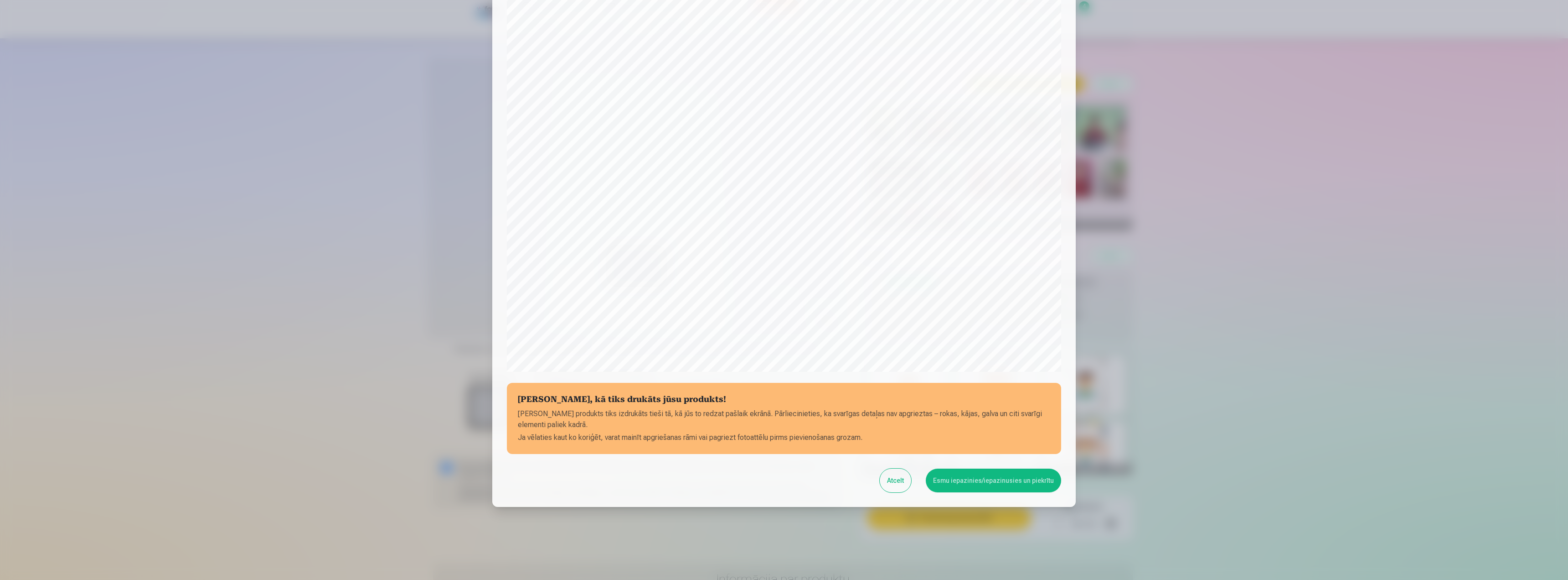
click at [974, 485] on button "Esmu iepazinies/iepazinusies un piekrītu" at bounding box center [993, 480] width 136 height 24
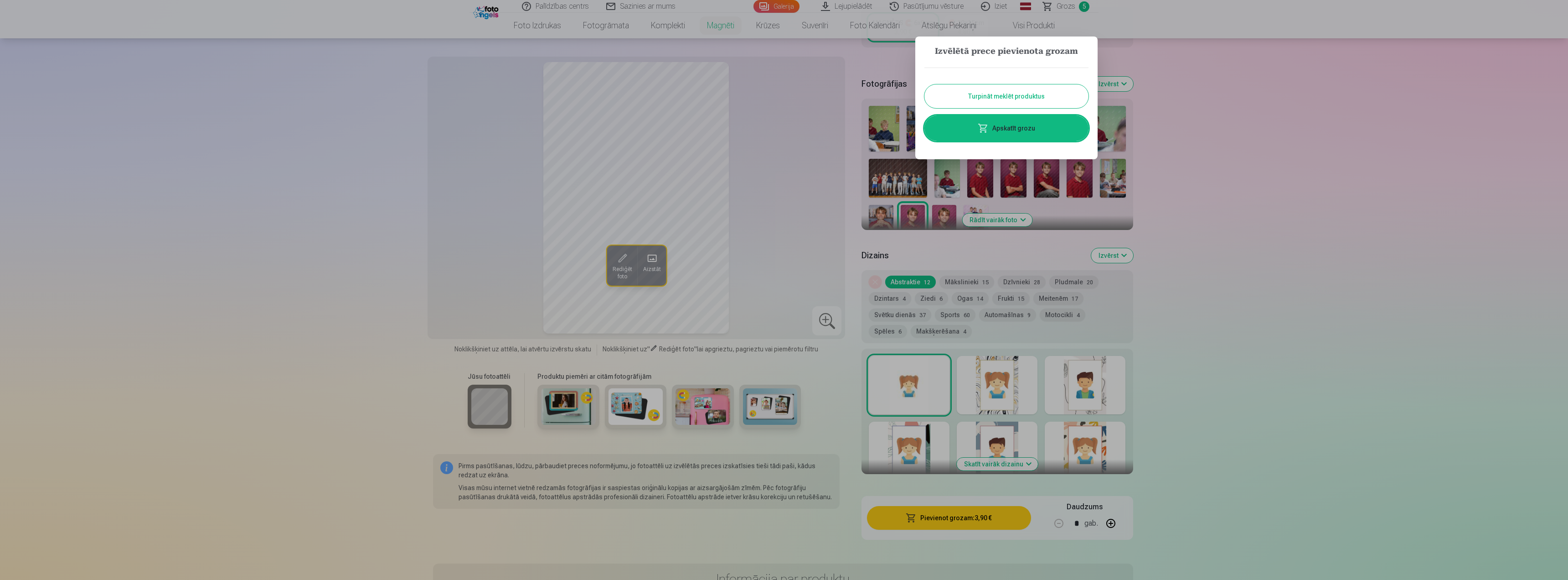
drag, startPoint x: 996, startPoint y: 120, endPoint x: 1221, endPoint y: 192, distance: 236.2
click at [996, 120] on link "Apskatīt grozu" at bounding box center [1006, 127] width 164 height 25
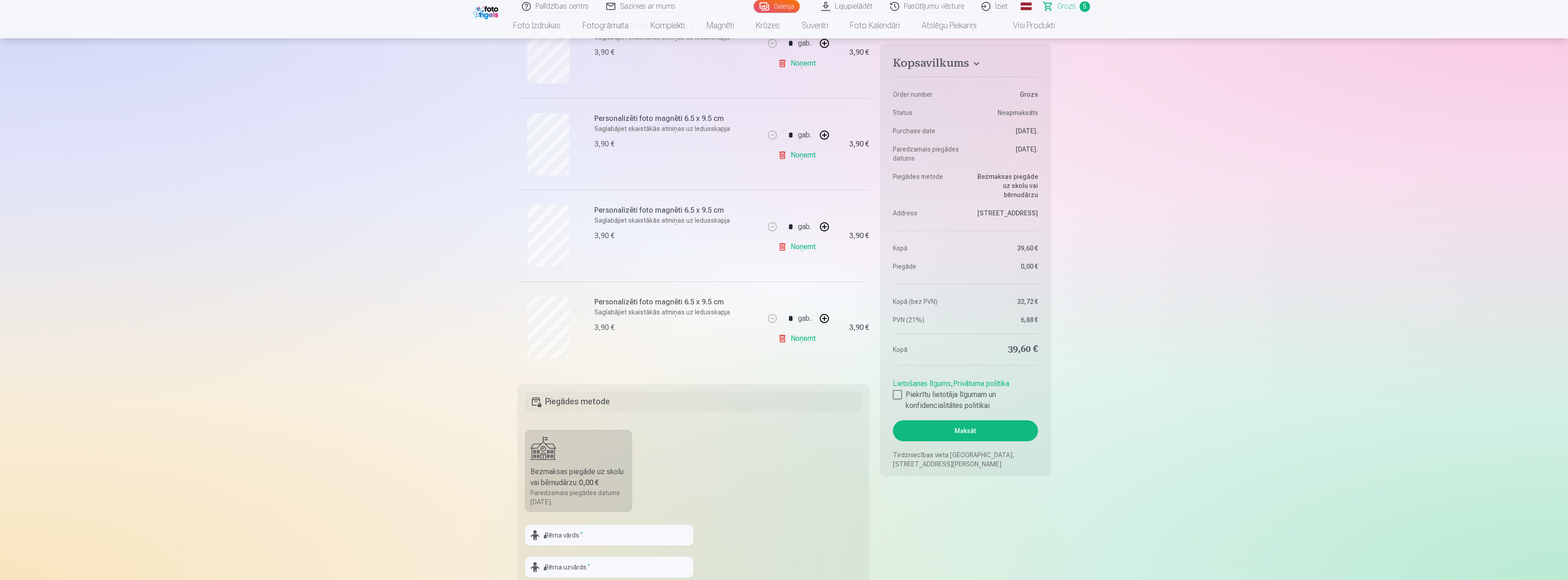
scroll to position [410, 0]
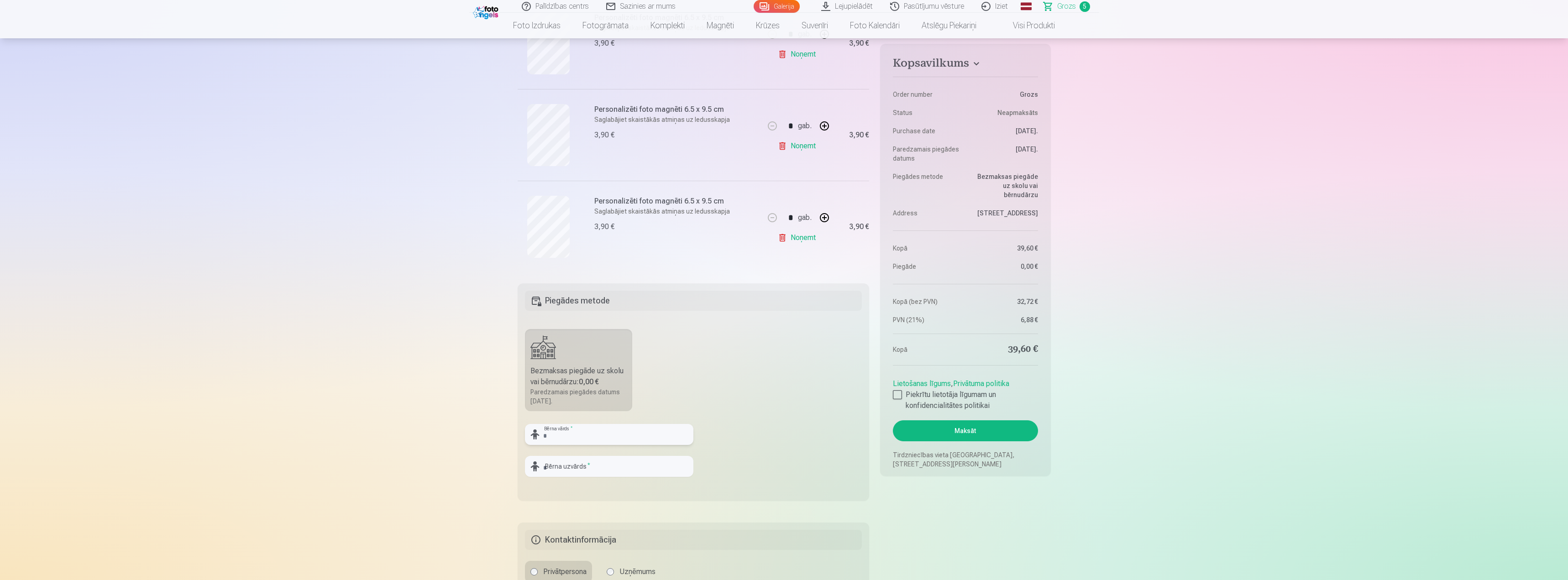
click at [589, 429] on input "text" at bounding box center [609, 434] width 168 height 21
type input "******"
click at [559, 465] on input "text" at bounding box center [609, 466] width 168 height 21
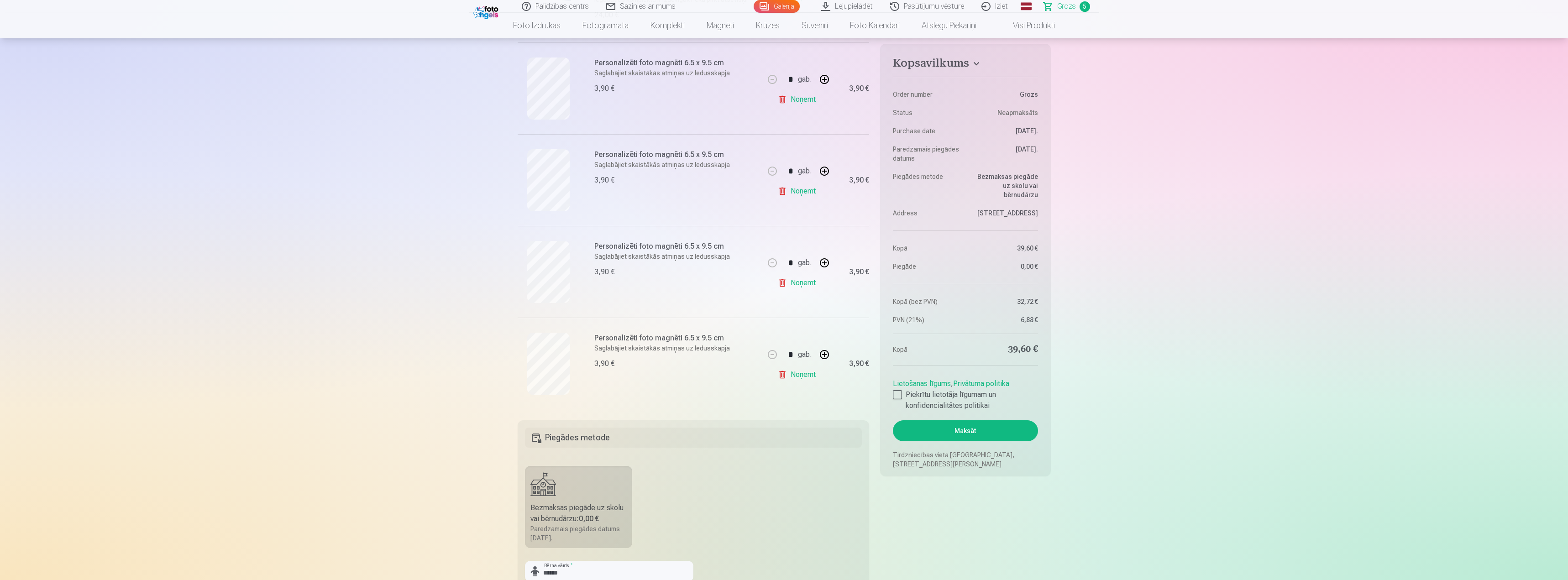
scroll to position [46, 0]
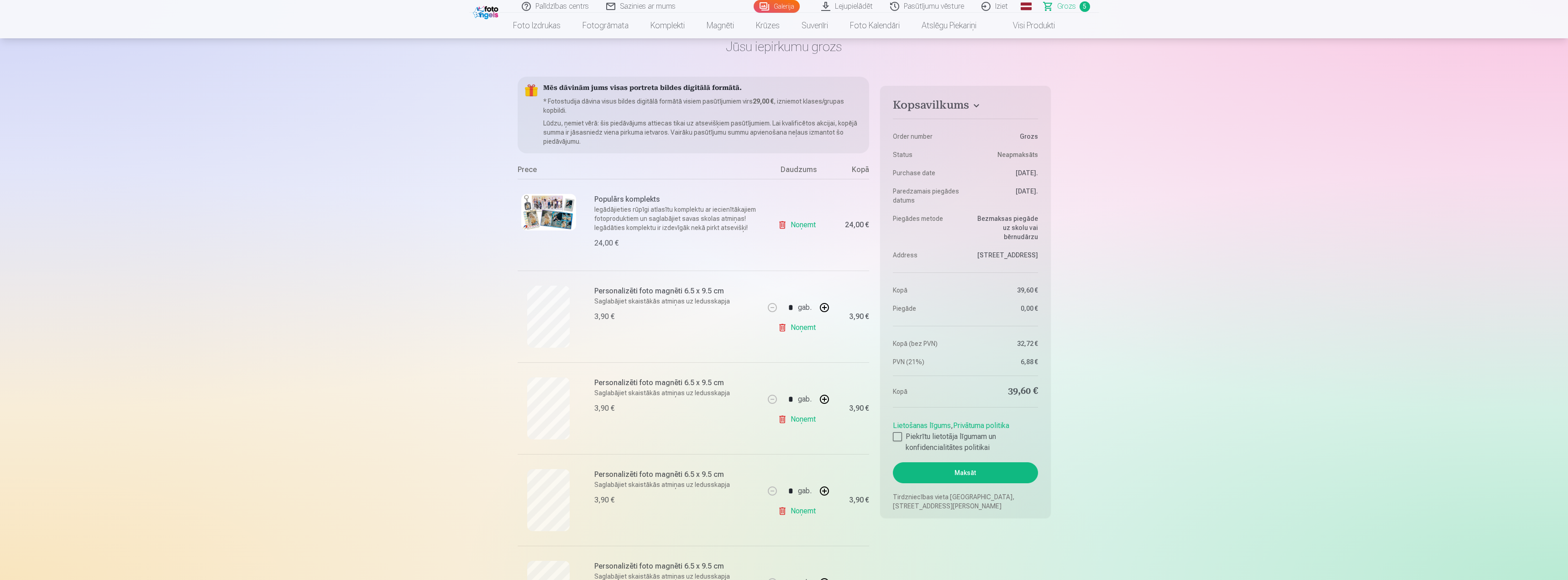
type input "*********"
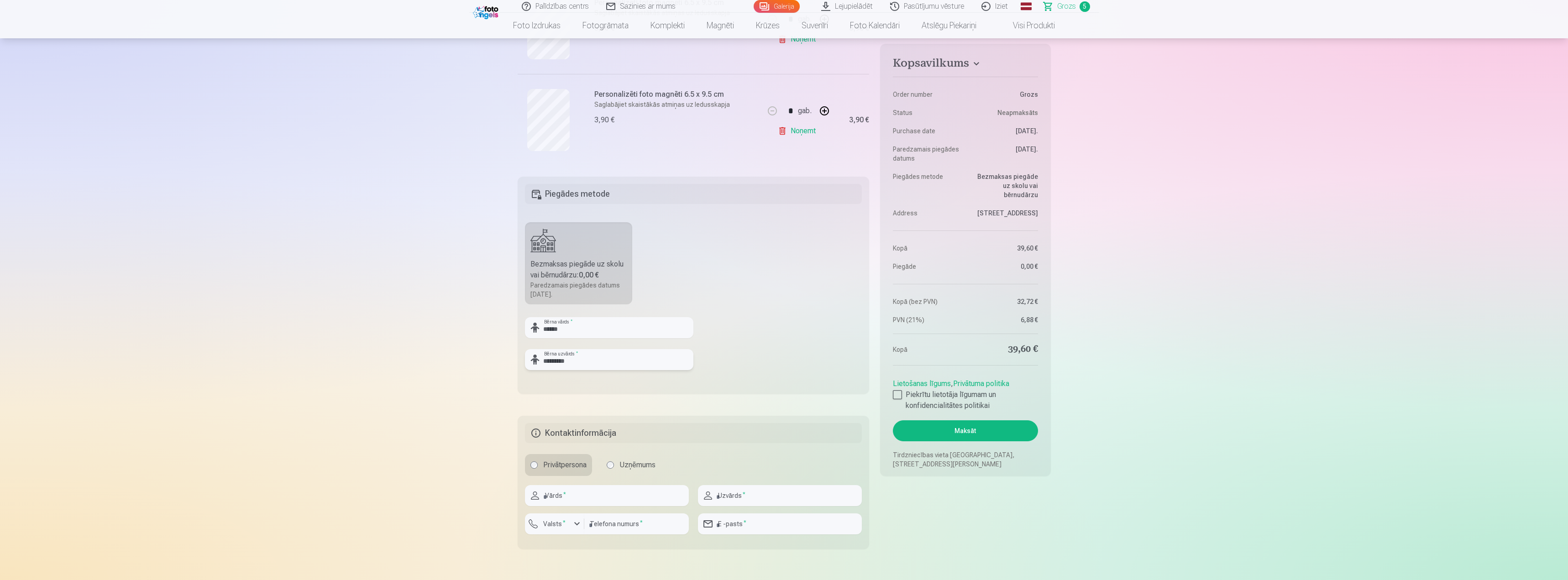
scroll to position [593, 0]
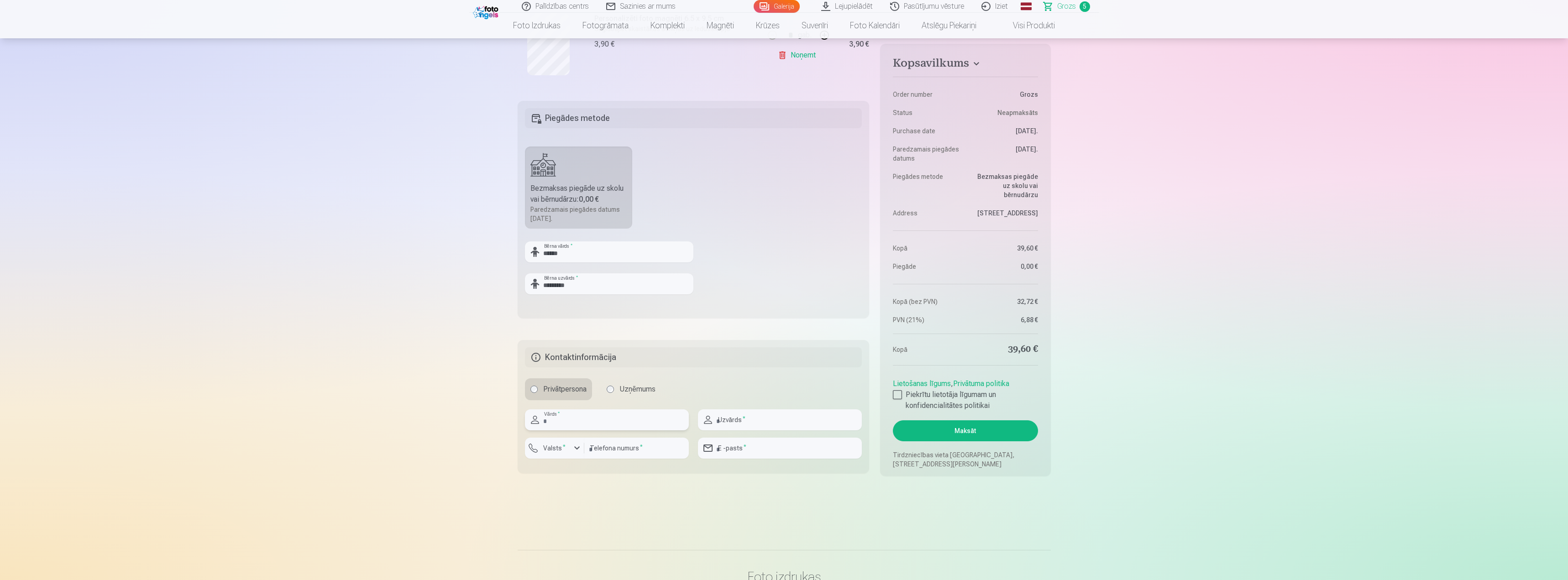
click at [578, 425] on input "text" at bounding box center [607, 419] width 164 height 21
type input "***"
type input "*********"
type input "********"
type input "**********"
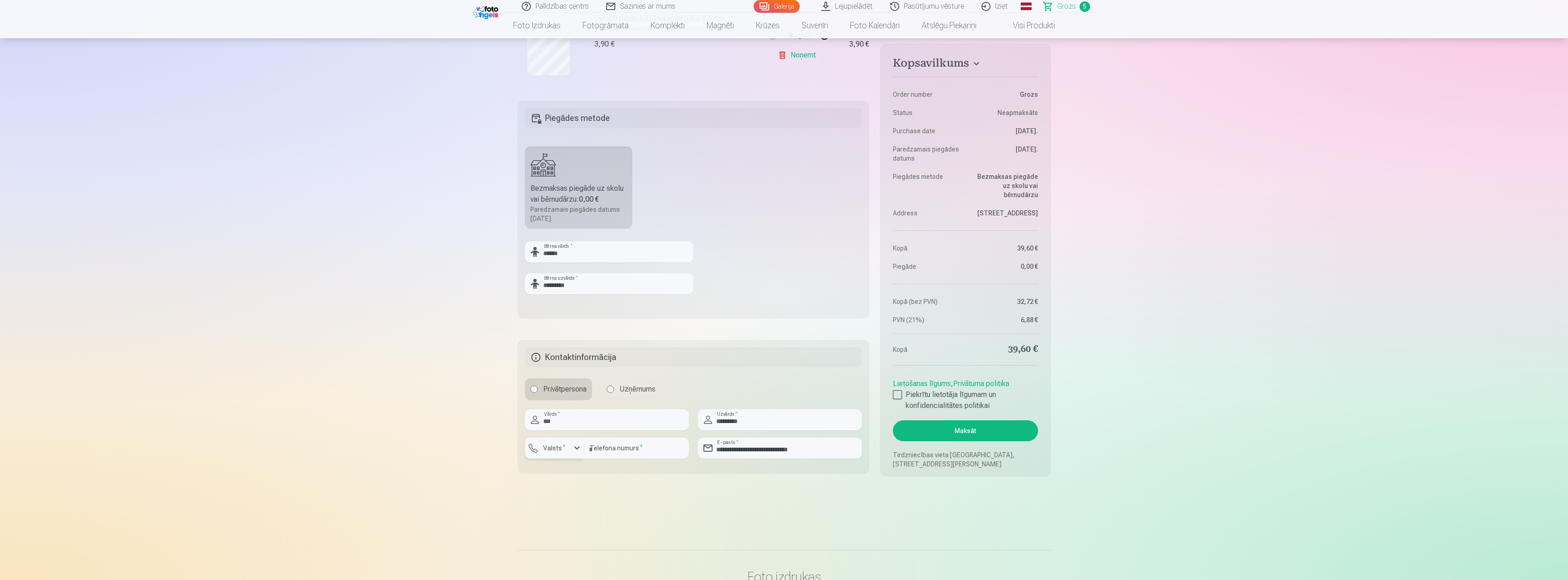
click at [578, 448] on div "button" at bounding box center [577, 448] width 11 height 11
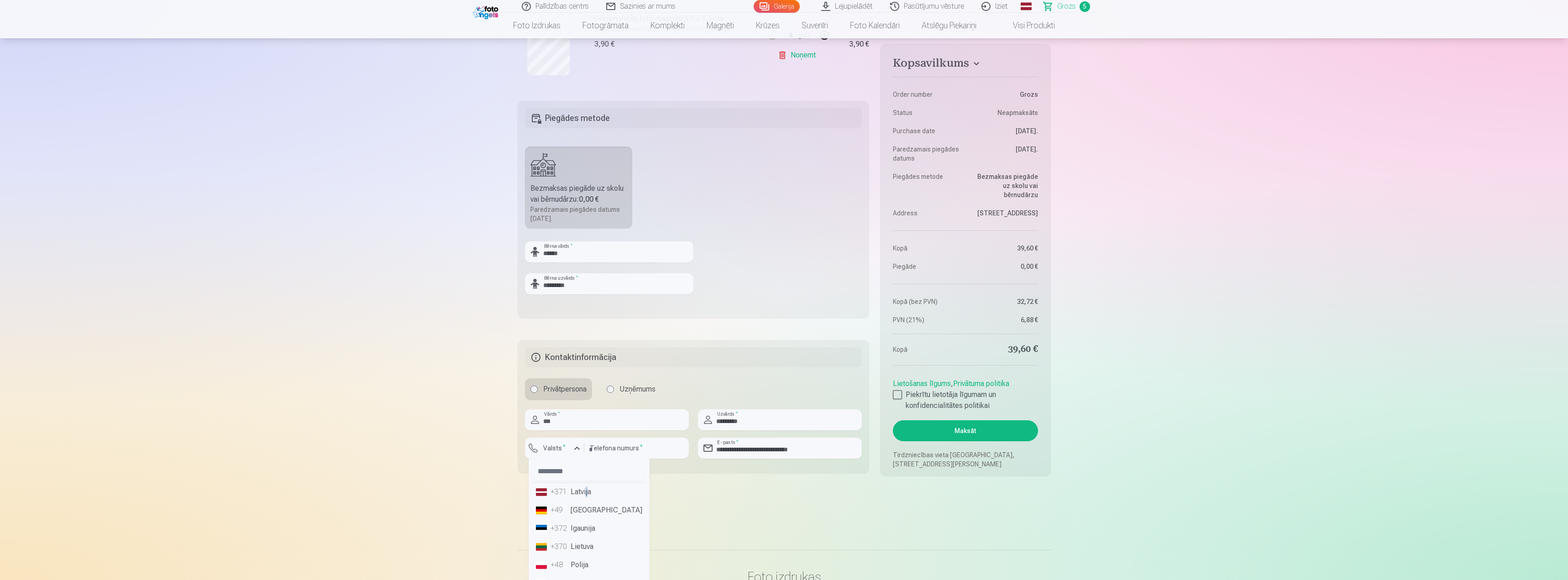
click at [587, 493] on li "+371 Latvija" at bounding box center [589, 491] width 114 height 18
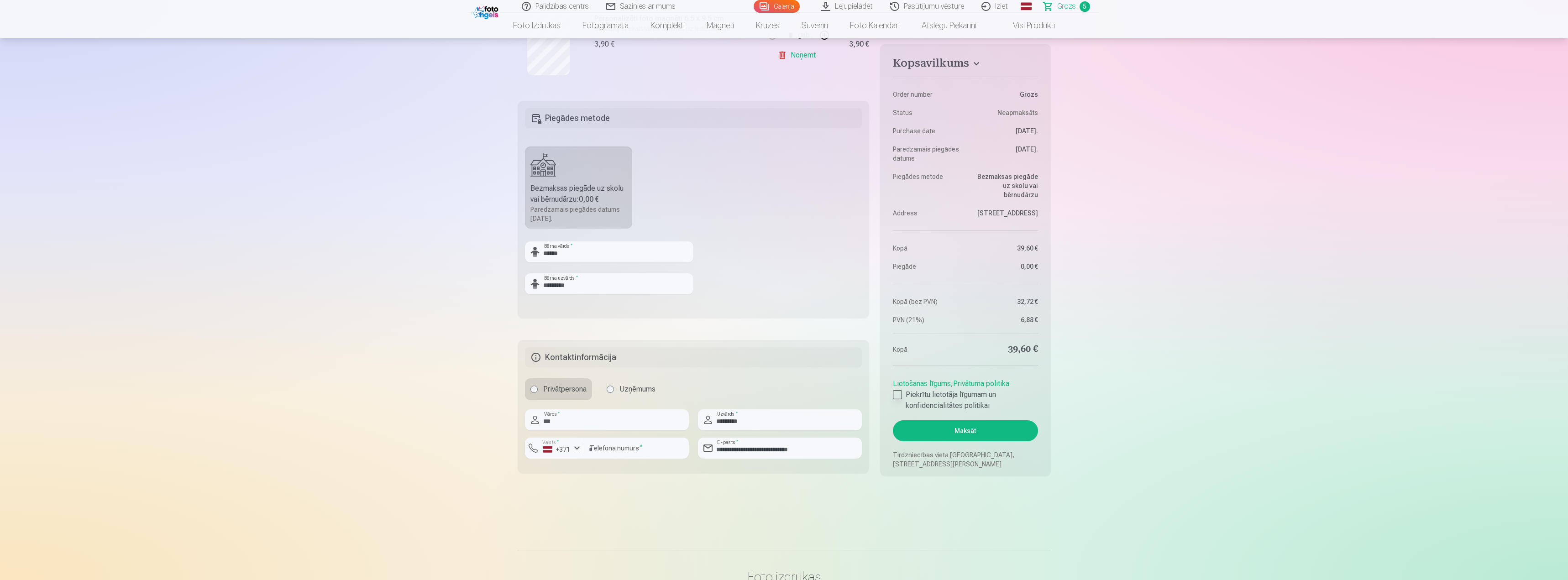
click at [896, 393] on div at bounding box center [897, 394] width 9 height 9
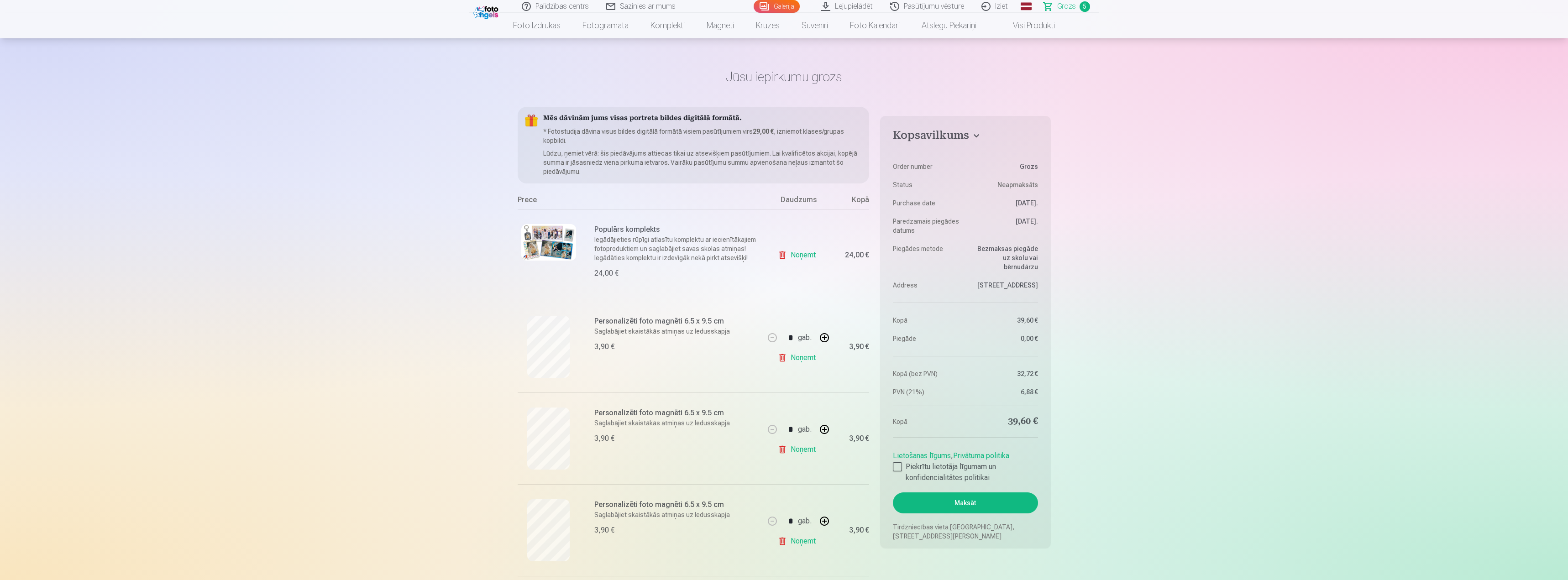
scroll to position [0, 0]
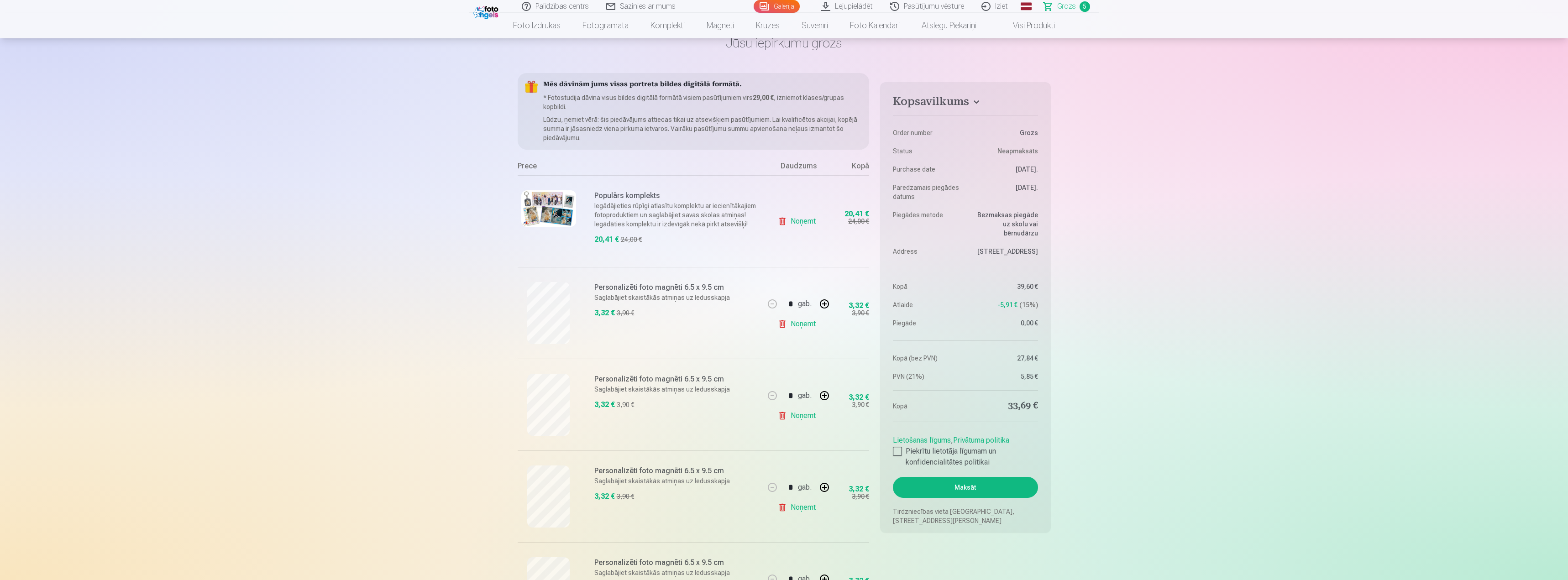
scroll to position [46, 0]
drag, startPoint x: 896, startPoint y: 453, endPoint x: 928, endPoint y: 461, distance: 33.0
click at [896, 453] on div at bounding box center [897, 455] width 9 height 9
click at [964, 493] on button "Maksāt" at bounding box center [965, 491] width 145 height 21
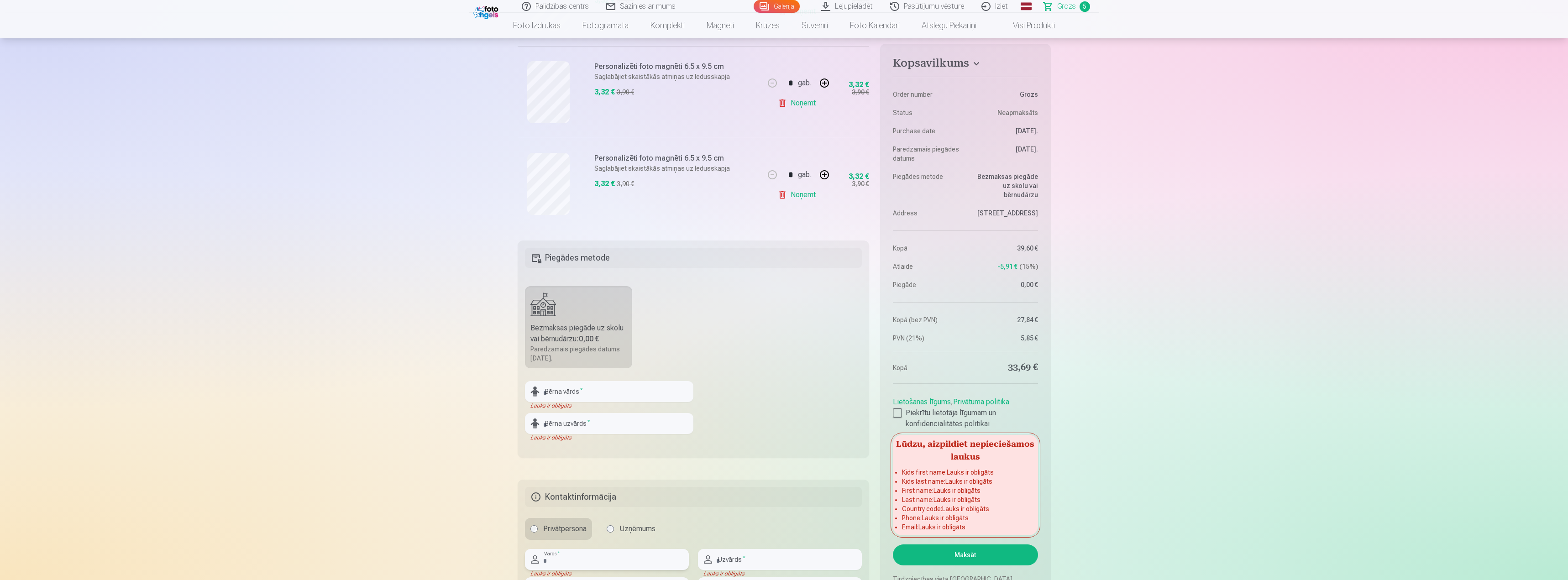
scroll to position [449, 0]
click at [565, 394] on input "text" at bounding box center [609, 395] width 168 height 21
type input "******"
click at [568, 427] on input "text" at bounding box center [609, 427] width 168 height 21
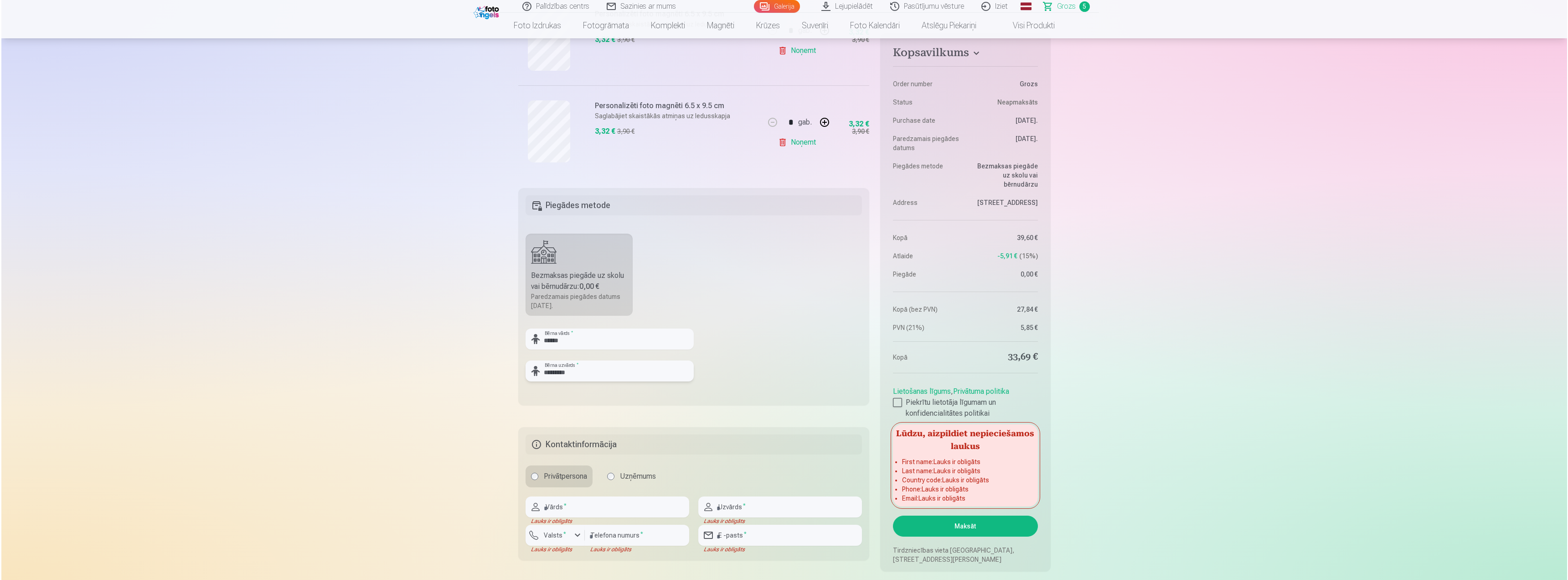
scroll to position [586, 0]
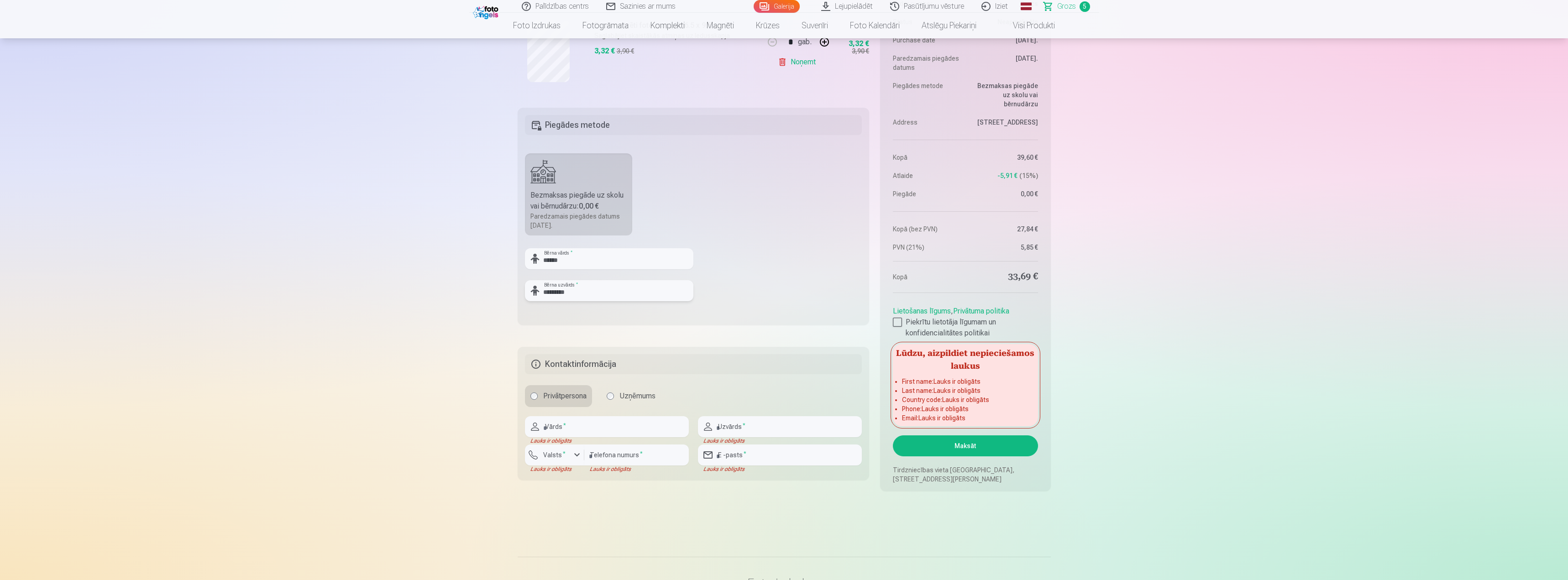
type input "*********"
click at [602, 427] on input "text" at bounding box center [607, 426] width 164 height 21
type input "***"
click at [748, 427] on input "text" at bounding box center [780, 426] width 164 height 21
type input "*********"
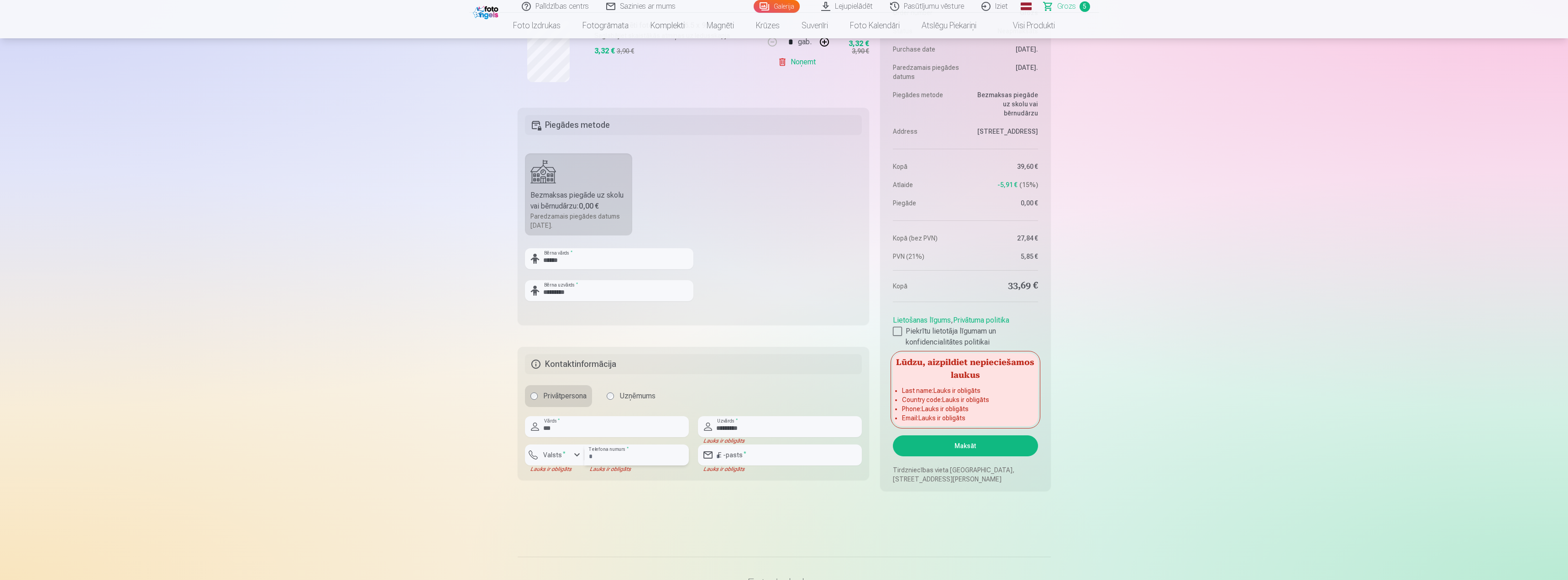
type input "********"
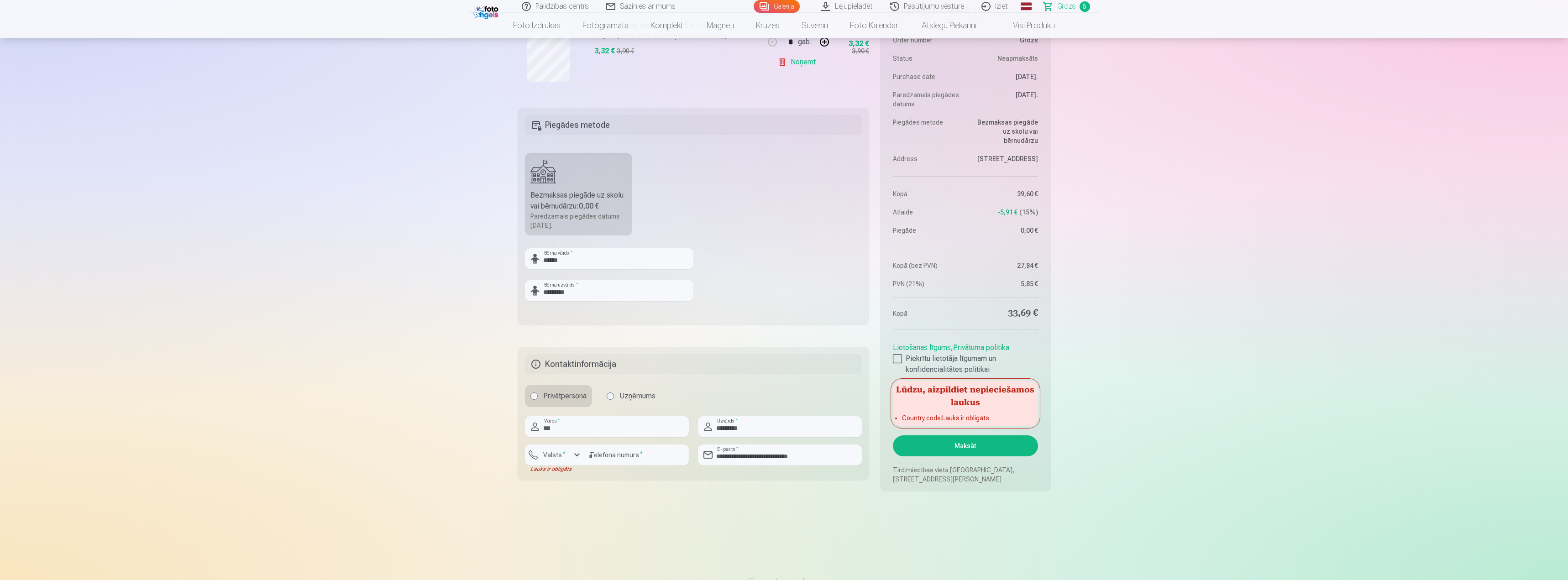
click at [578, 451] on div "button" at bounding box center [577, 455] width 11 height 11
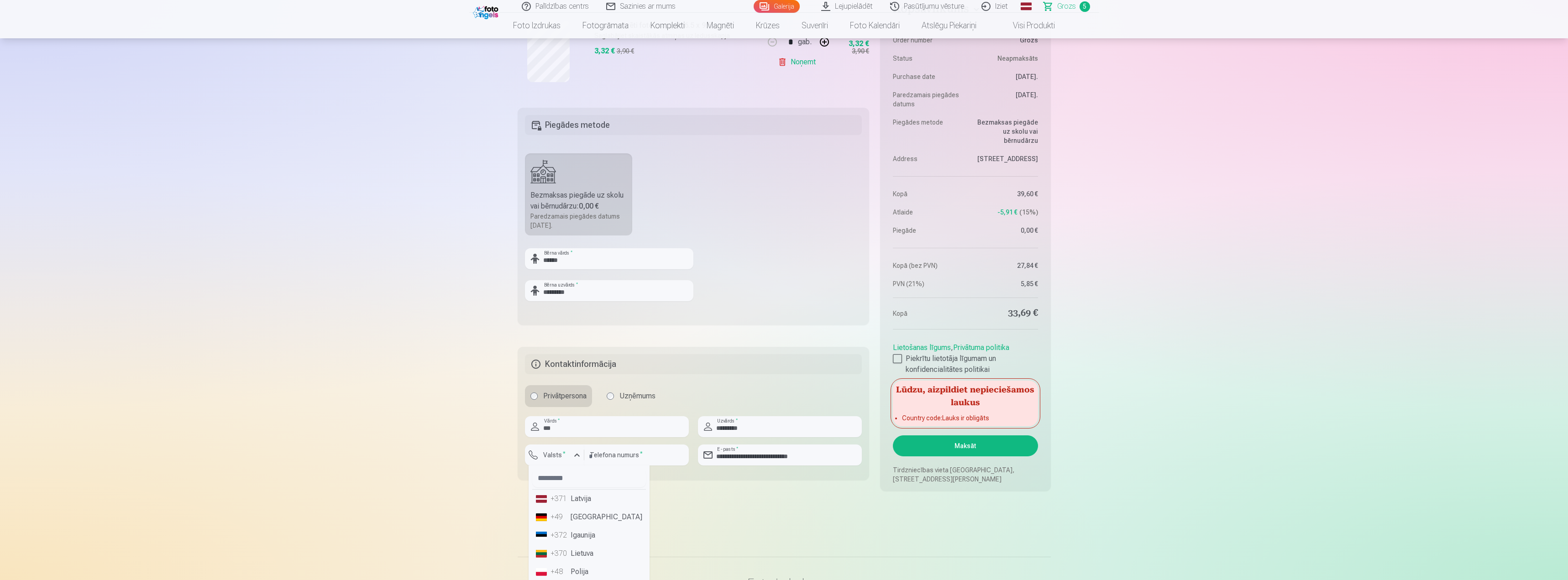
click at [561, 498] on div "+371" at bounding box center [559, 499] width 18 height 11
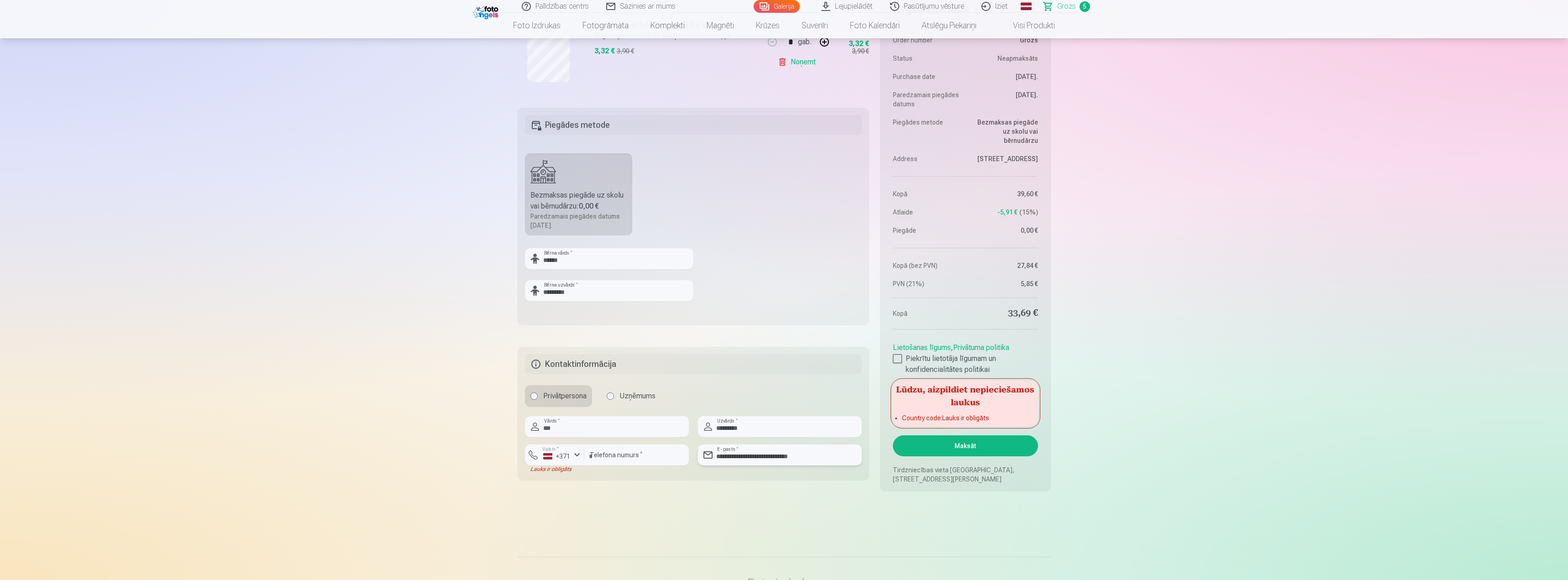
click at [818, 457] on input "**********" at bounding box center [780, 455] width 164 height 21
type input "**********"
click at [958, 444] on button "Maksāt" at bounding box center [965, 446] width 145 height 21
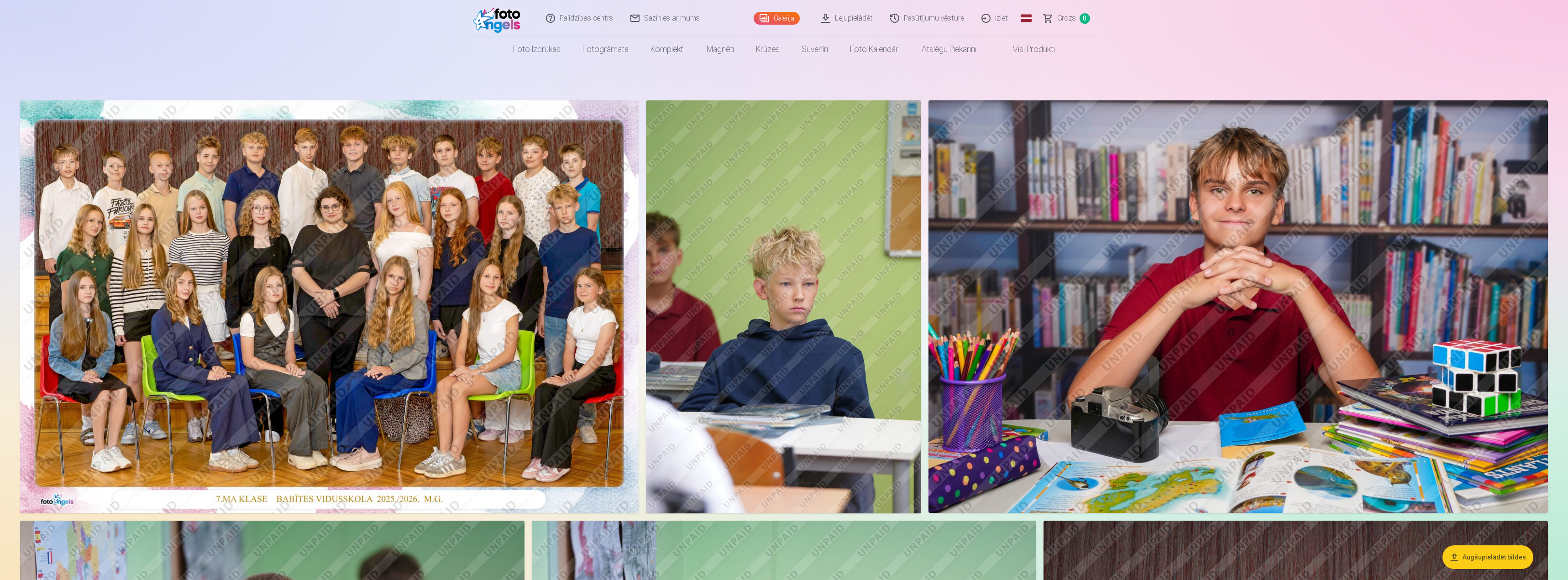
click at [1061, 17] on span "Grozs" at bounding box center [1066, 18] width 18 height 11
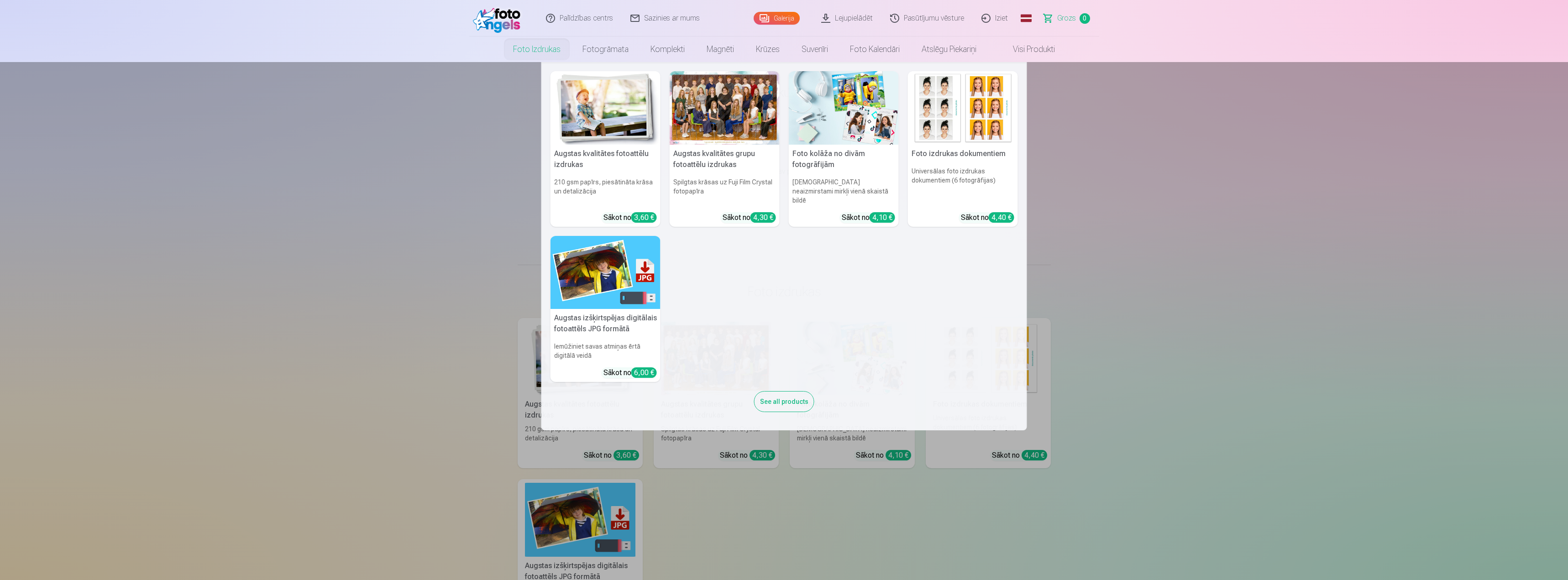
click at [534, 46] on link "Foto izdrukas" at bounding box center [537, 49] width 70 height 25
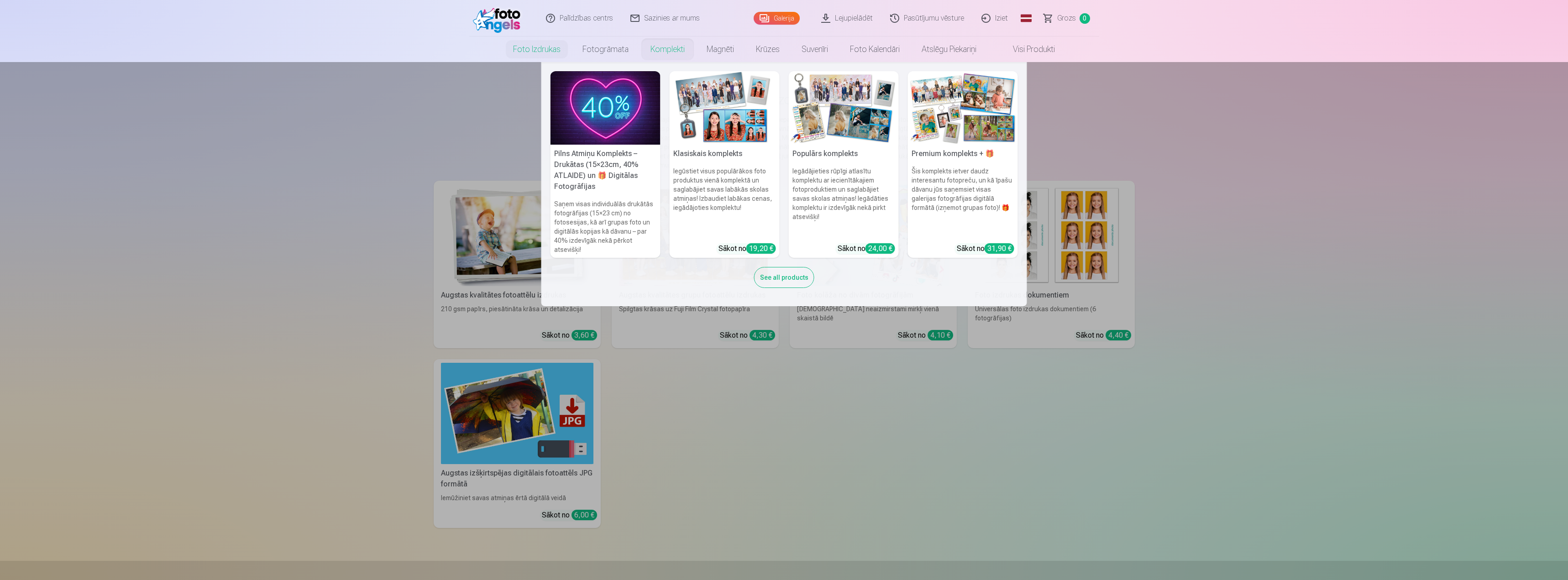
click at [662, 48] on link "Komplekti" at bounding box center [668, 49] width 56 height 25
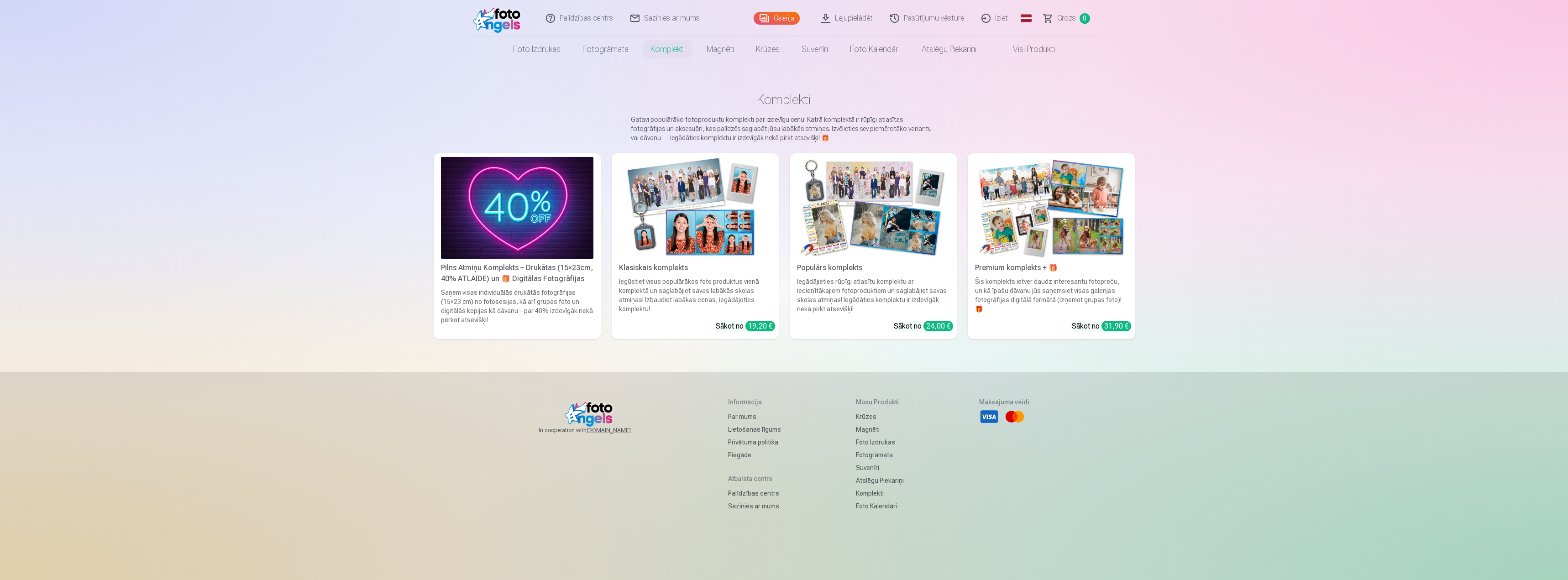
click at [492, 216] on img at bounding box center [518, 207] width 153 height 102
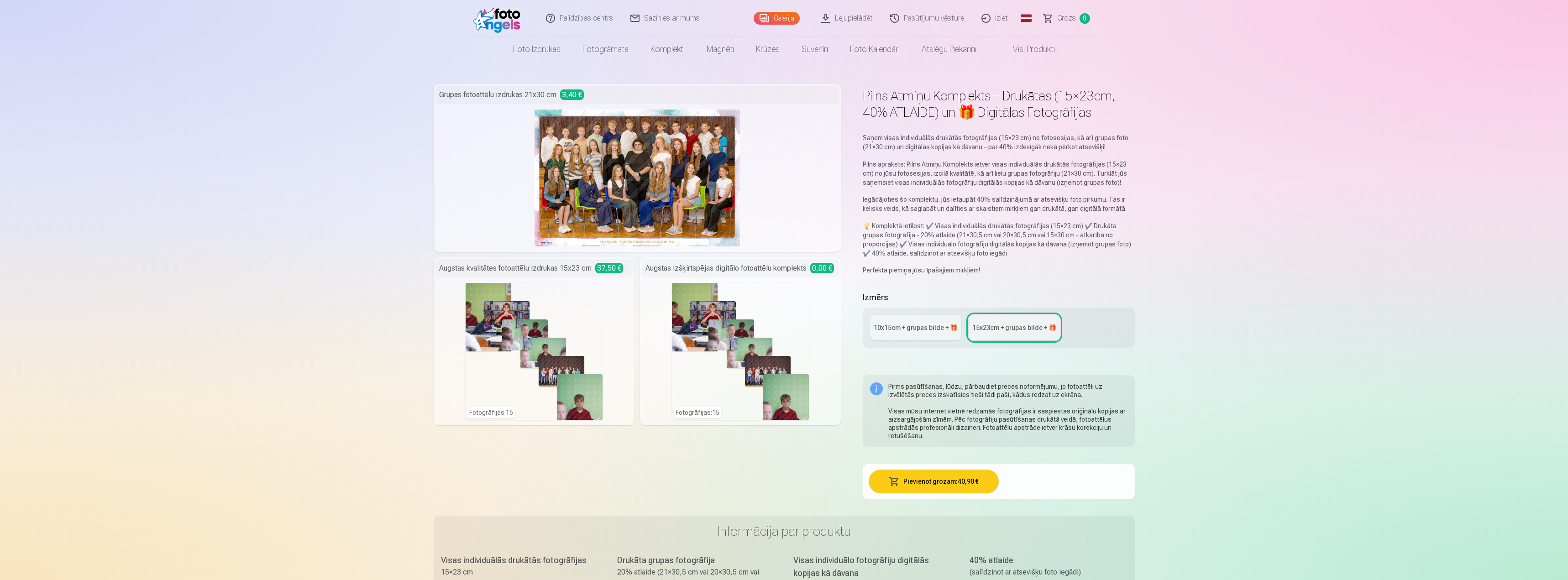
click at [851, 17] on link "Lejupielādēt" at bounding box center [847, 18] width 69 height 37
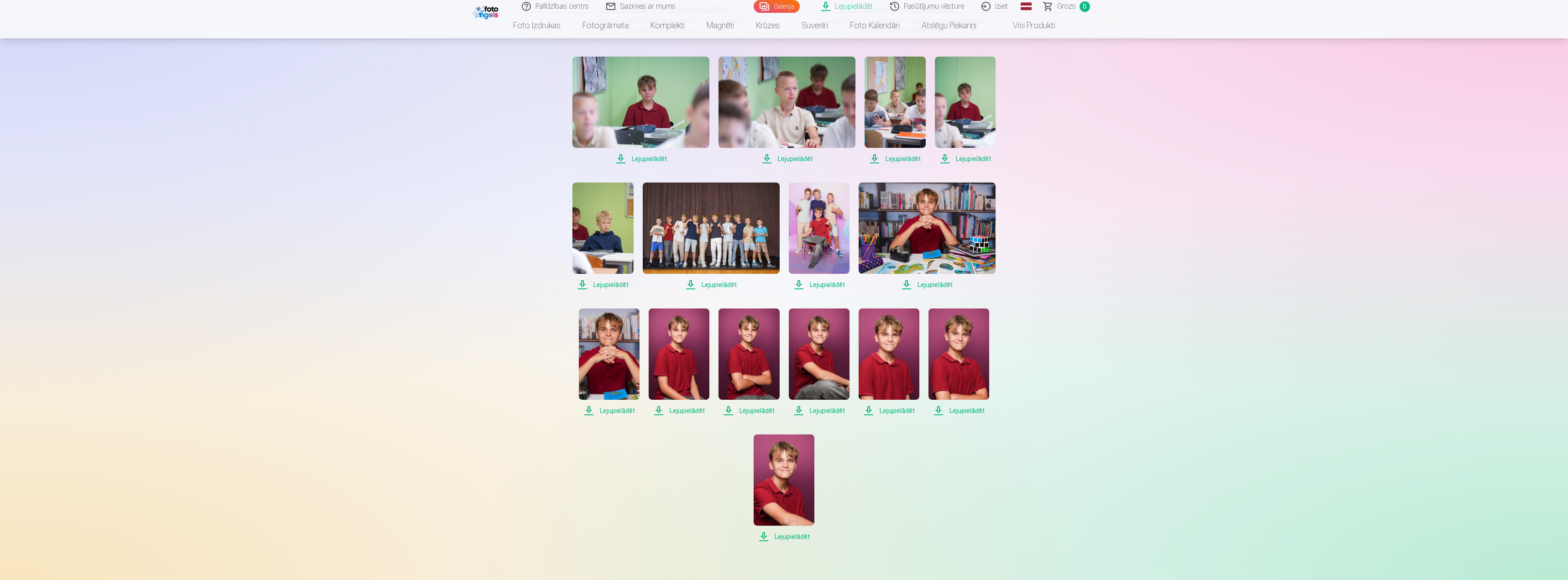
scroll to position [91, 0]
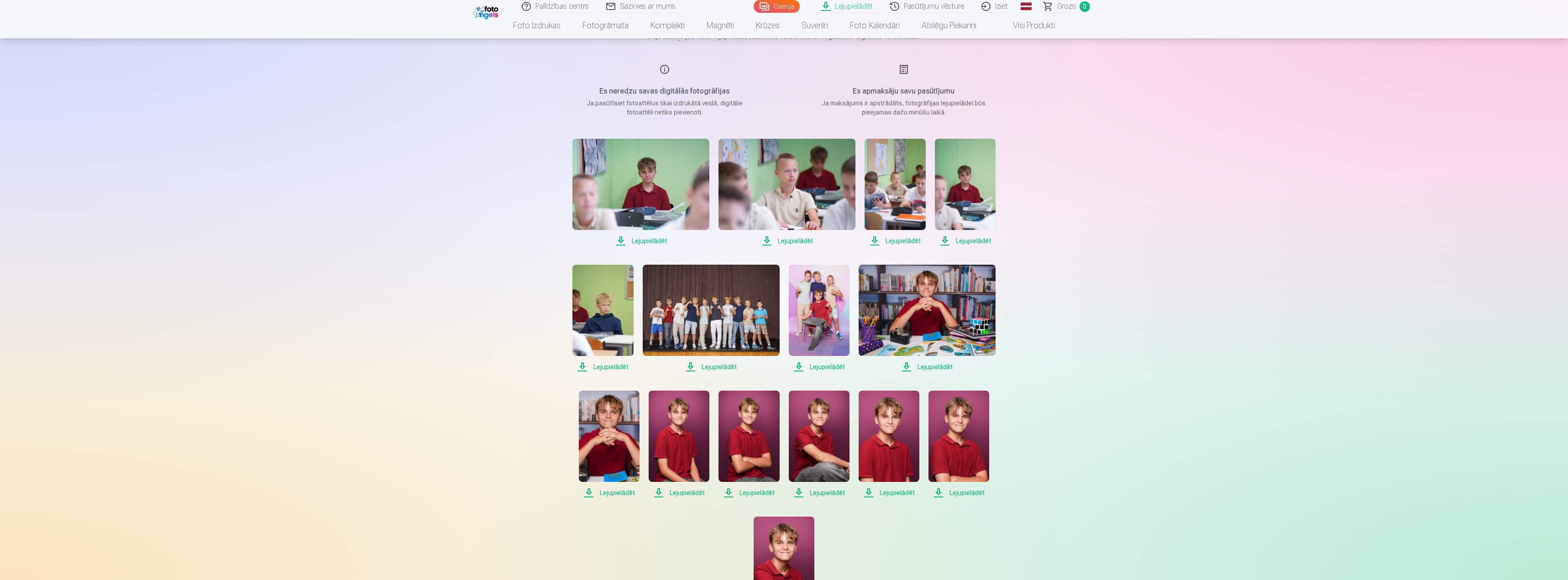
click at [955, 491] on span "Lejupielādēt" at bounding box center [958, 493] width 61 height 11
click at [821, 493] on span "Lejupielādēt" at bounding box center [819, 493] width 61 height 11
click at [964, 489] on span "Lejupielādēt" at bounding box center [958, 493] width 61 height 11
click at [958, 491] on span "Lejupielādēt" at bounding box center [958, 493] width 61 height 11
click at [820, 367] on span "Lejupielādēt" at bounding box center [819, 367] width 61 height 11
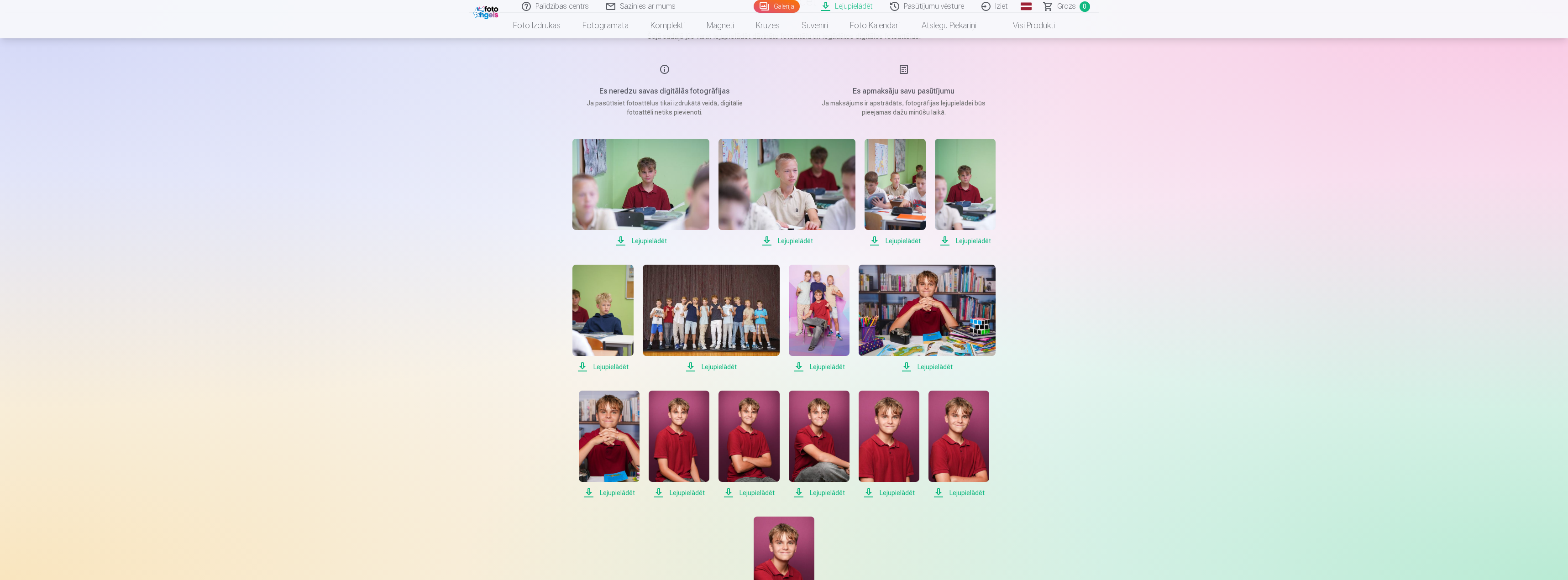
click at [935, 365] on span "Lejupielādēt" at bounding box center [927, 367] width 137 height 11
click at [715, 365] on span "Lejupielādēt" at bounding box center [711, 367] width 137 height 11
